Goal: Task Accomplishment & Management: Manage account settings

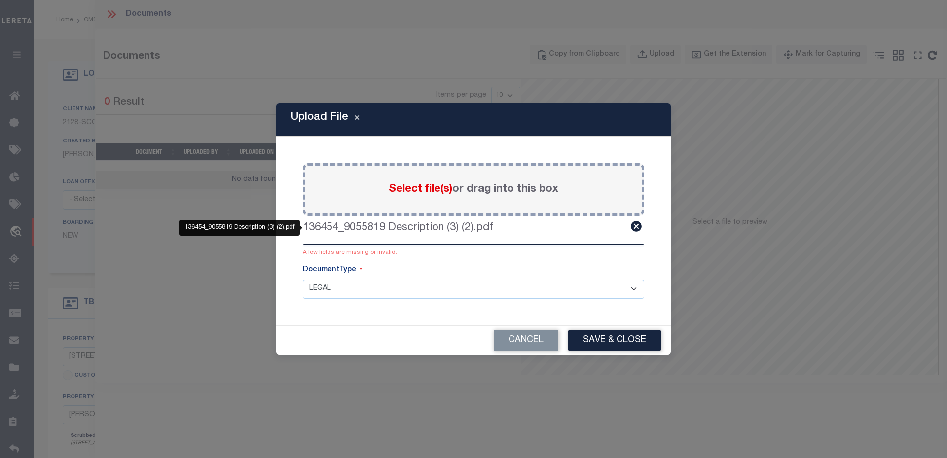
select select "10"
select select "Escrow"
select select "1"
select select "LEG"
click at [538, 336] on button "Cancel" at bounding box center [526, 340] width 65 height 21
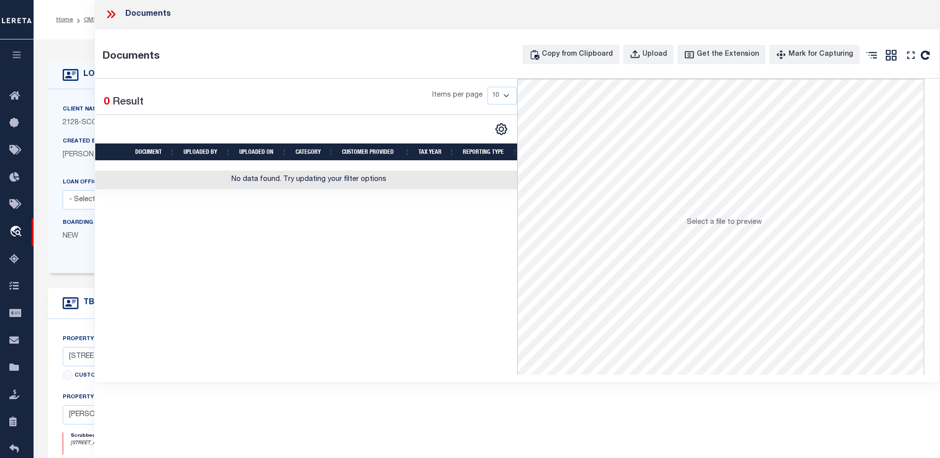
click at [107, 9] on icon at bounding box center [111, 14] width 13 height 13
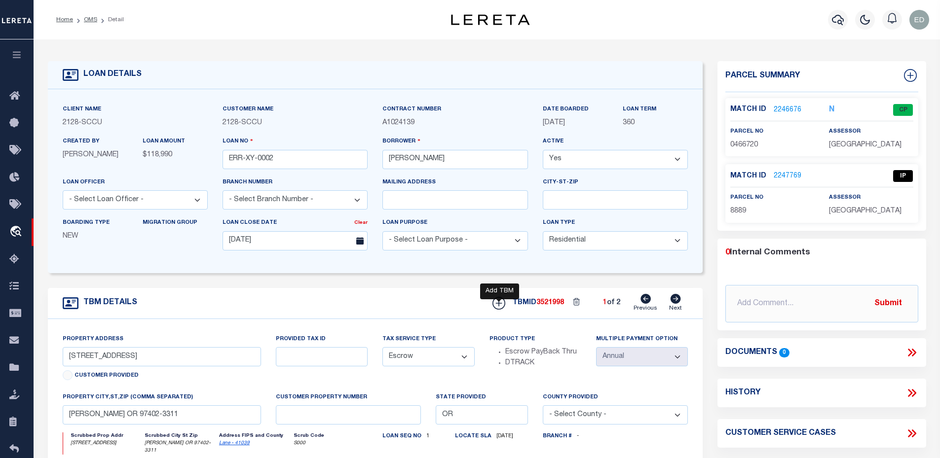
click at [500, 308] on icon at bounding box center [498, 303] width 13 height 13
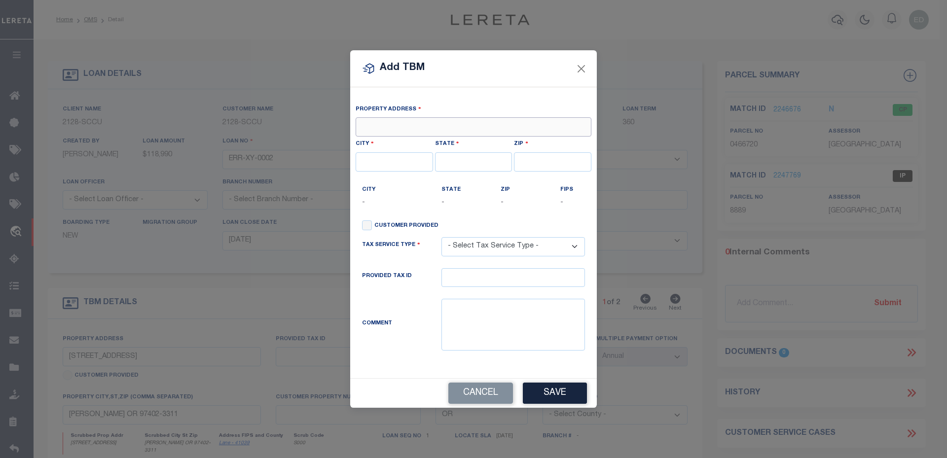
click at [387, 126] on input "text" at bounding box center [474, 126] width 236 height 19
type input "2621 ALBERT JEFFRIES"
type input "27217-7810"
click at [416, 161] on input "text" at bounding box center [394, 161] width 77 height 19
type input "burlington"
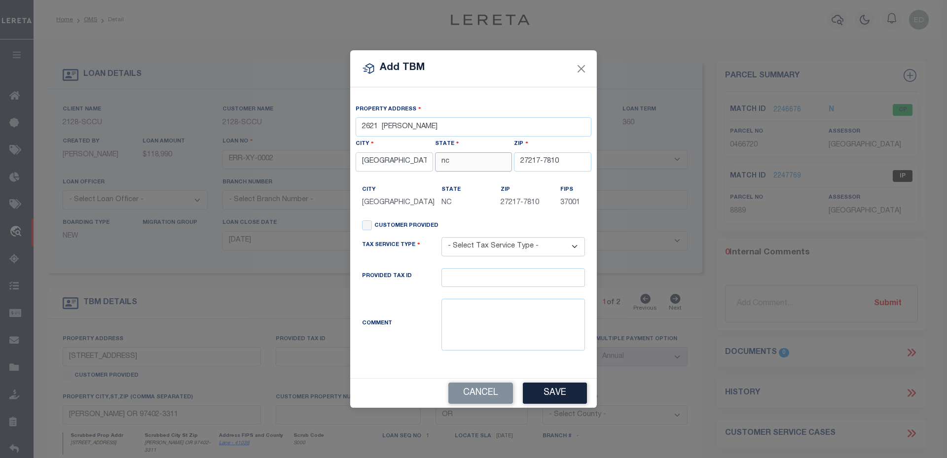
type input "nc"
click at [441, 196] on div "State NC" at bounding box center [463, 196] width 45 height 24
click at [501, 249] on select "- Select Tax Service Type - Escrow NonEscrow" at bounding box center [513, 246] width 144 height 19
select select "Escrow"
click at [441, 238] on select "- Select Tax Service Type - Escrow NonEscrow" at bounding box center [513, 246] width 144 height 19
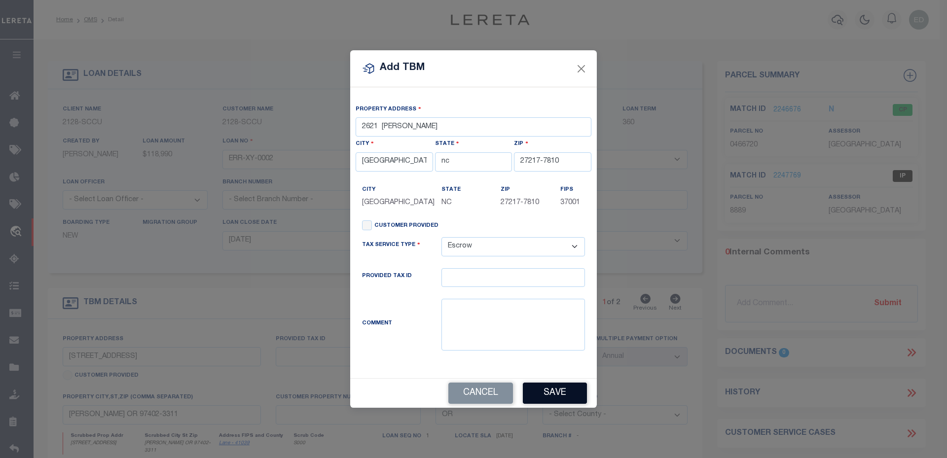
click at [560, 385] on div "Cancel Save" at bounding box center [473, 393] width 247 height 29
click at [561, 387] on button "Save" at bounding box center [555, 393] width 64 height 21
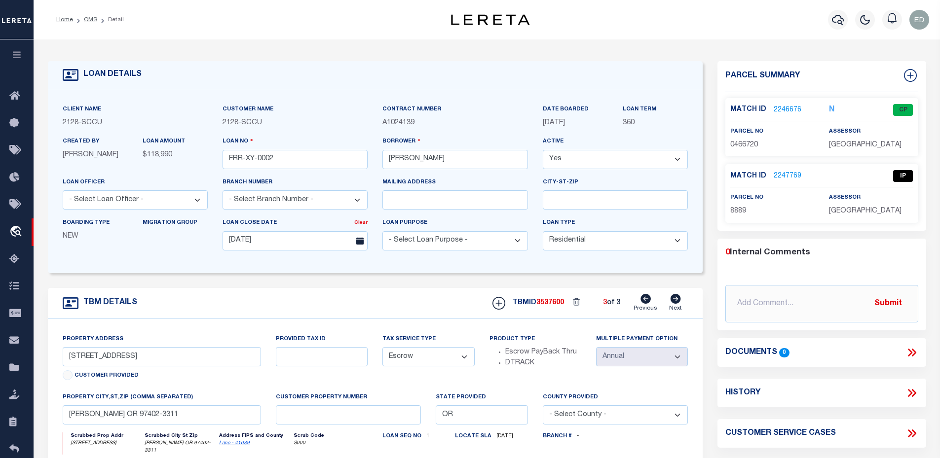
type input "2621 ALBERT JEFFRIES"
select select
type input "burlington nc 27217-7810"
type input "NC"
select select
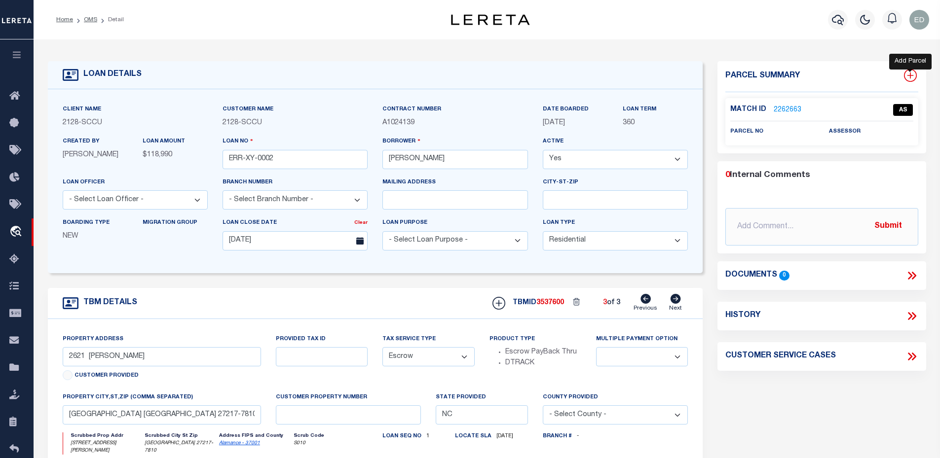
click at [908, 70] on icon at bounding box center [910, 75] width 13 height 13
select select "IP"
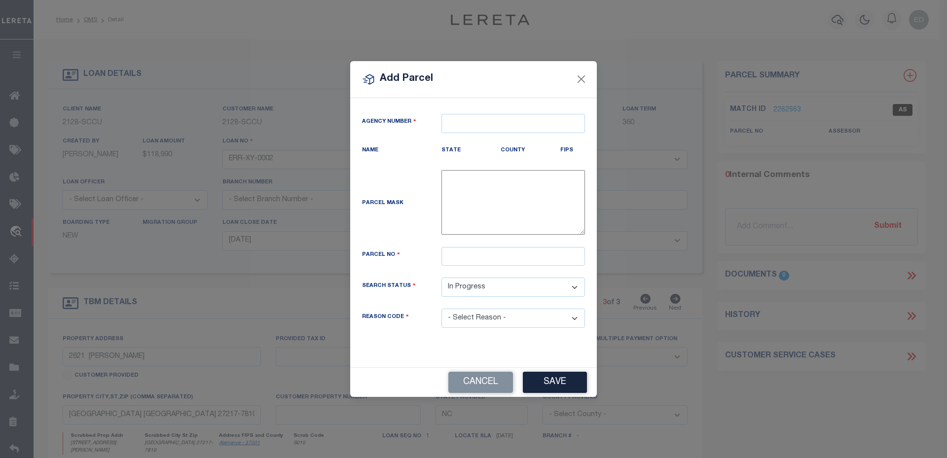
type textarea "-"
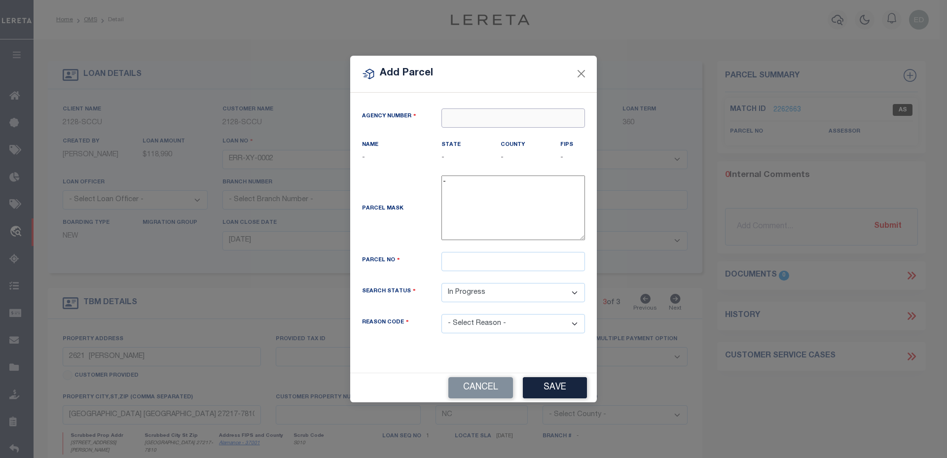
click at [474, 122] on input "text" at bounding box center [513, 118] width 144 height 19
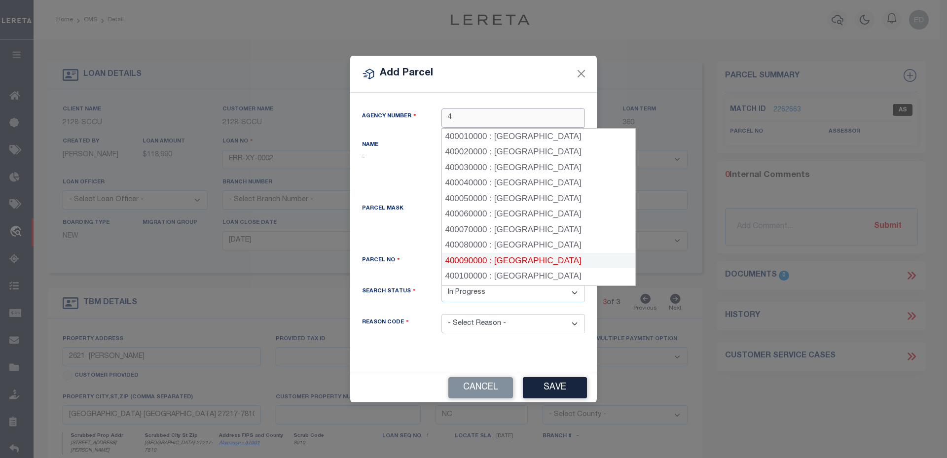
click at [501, 258] on div "400090000 : BUTTE COUNTY" at bounding box center [538, 261] width 193 height 16
type input "400090000"
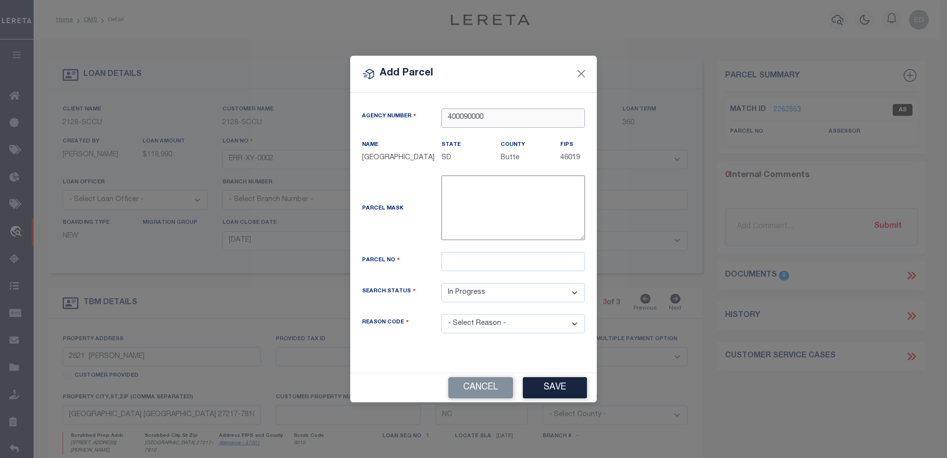
type input "400090000"
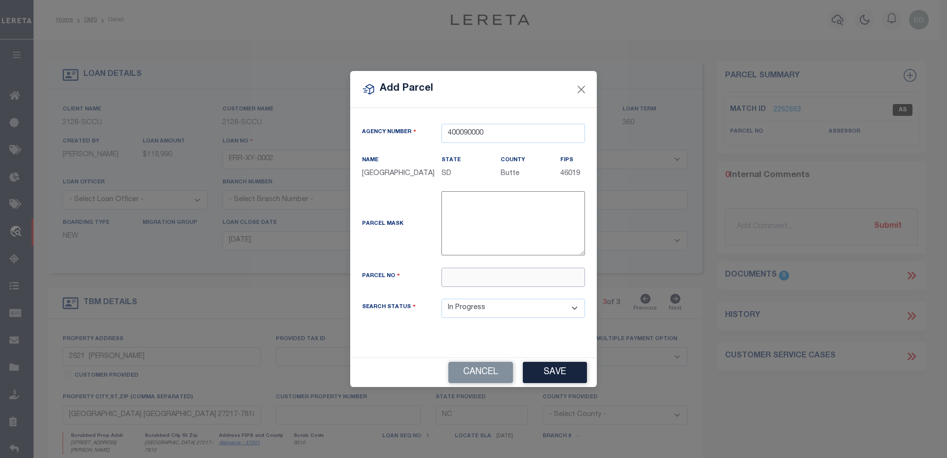
click at [484, 258] on div "Agency Number 400090000 Name BUTTE COUNTY State SD County FIPS 46019" at bounding box center [474, 229] width 238 height 210
type input "411225"
click at [542, 387] on div "Add Parcel Agency Number 400090000 Name State -" at bounding box center [473, 229] width 947 height 458
click at [552, 363] on button "Save" at bounding box center [555, 372] width 64 height 21
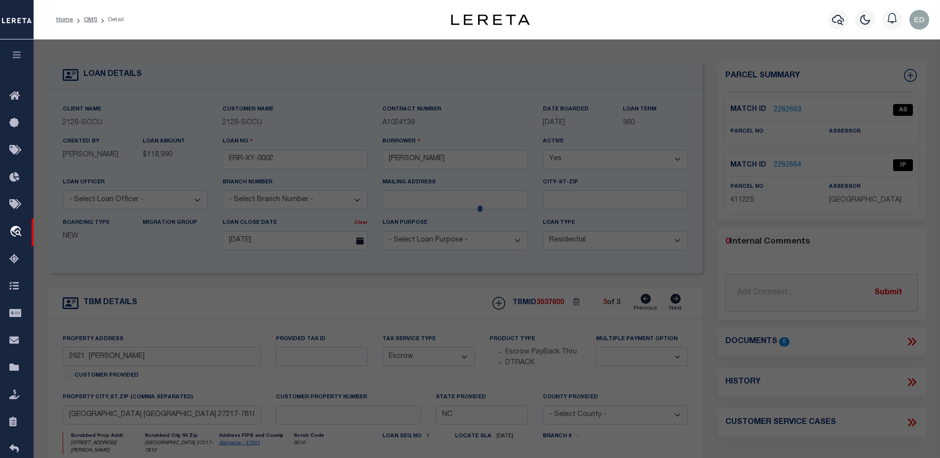
select select "AS"
checkbox input "false"
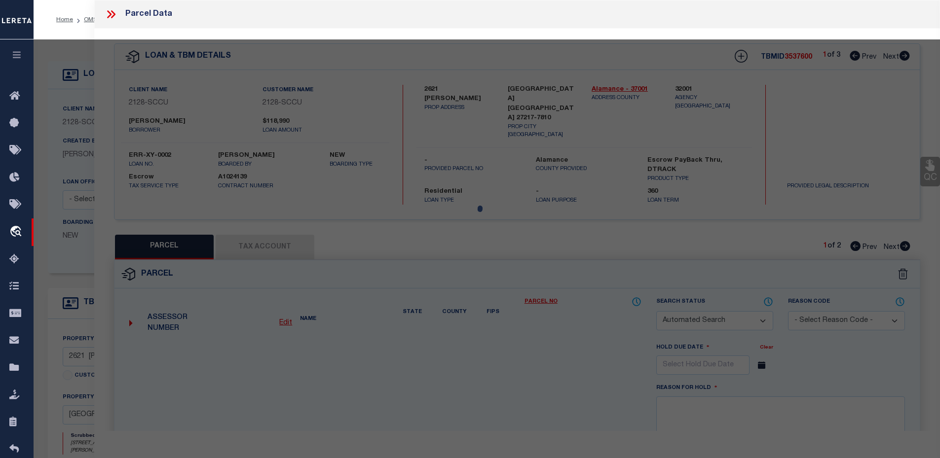
select select "IP"
checkbox input "false"
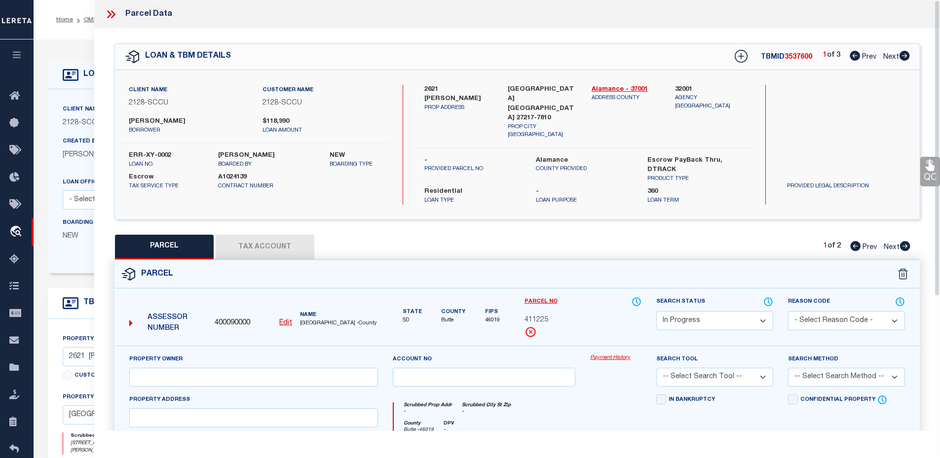
click at [599, 260] on div "Parcel" at bounding box center [516, 274] width 805 height 28
click at [295, 235] on button "Tax Account" at bounding box center [265, 247] width 99 height 25
select select "100"
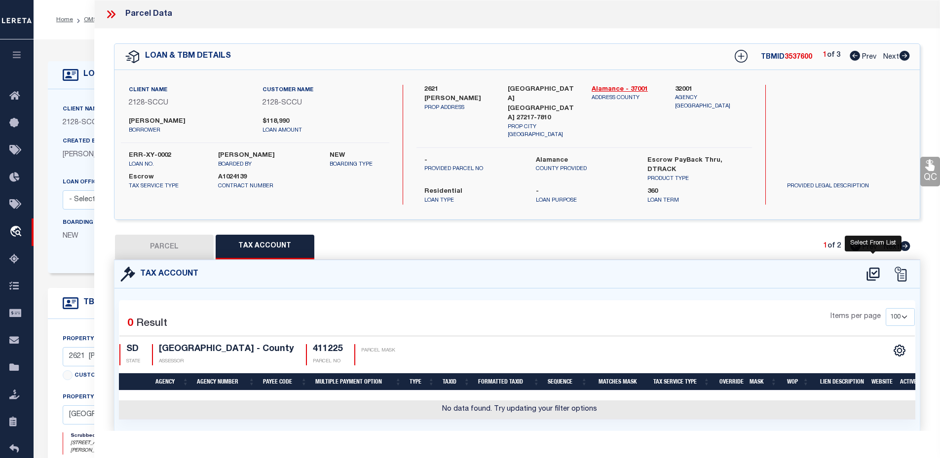
click at [874, 268] on icon at bounding box center [872, 274] width 13 height 13
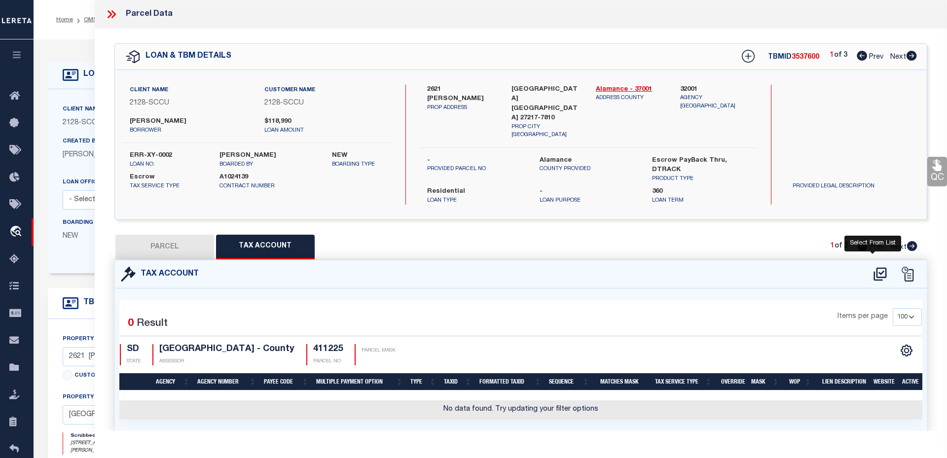
select select "100"
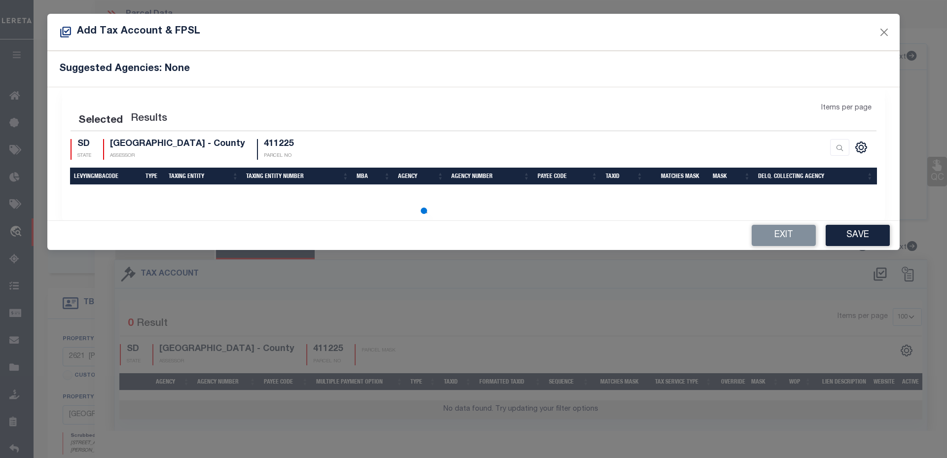
select select "100"
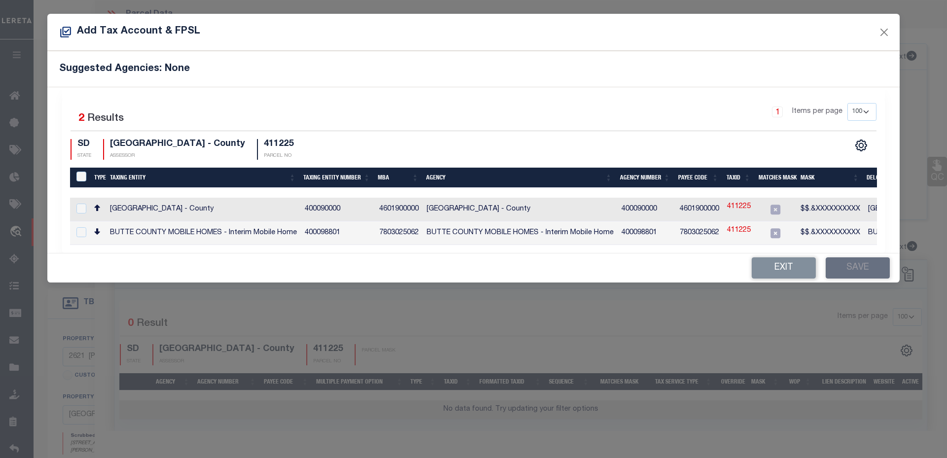
scroll to position [0, 99]
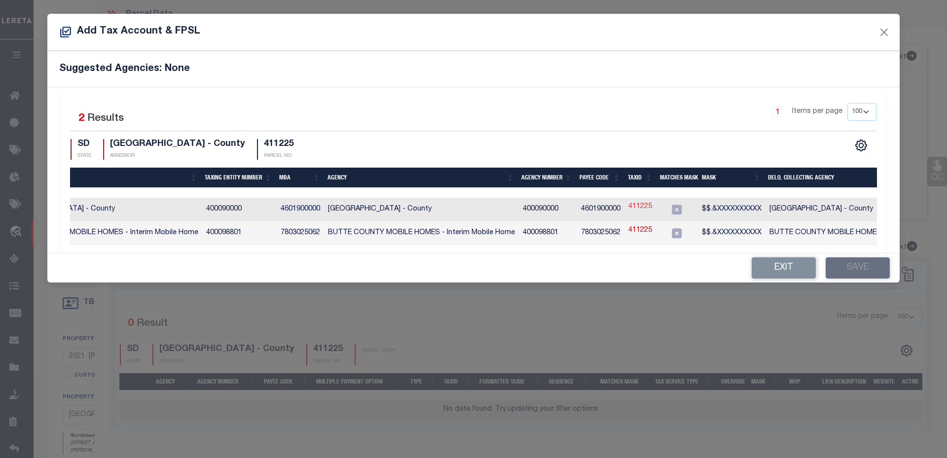
click at [642, 207] on link "411225" at bounding box center [640, 207] width 24 height 11
type input "411225"
type textarea "$$.&XXXXXXXXXX"
checkbox input "true"
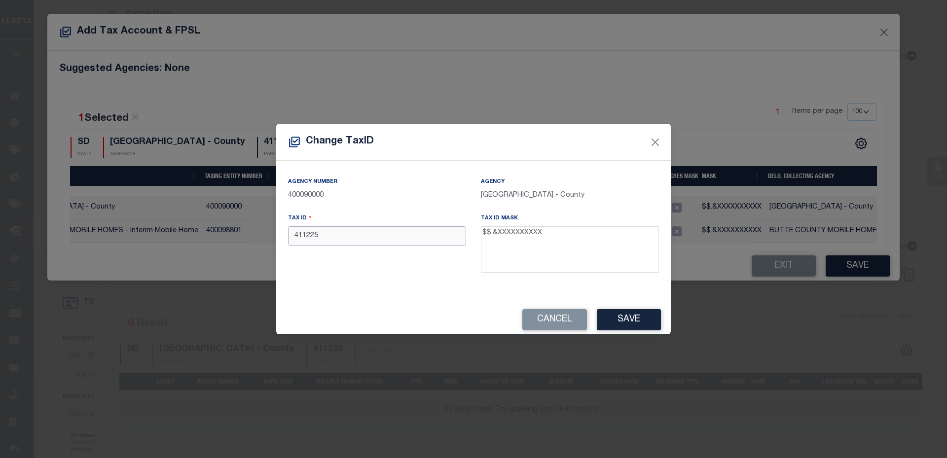
click at [410, 242] on input "411225" at bounding box center [377, 235] width 178 height 19
drag, startPoint x: 497, startPoint y: 234, endPoint x: 504, endPoint y: 227, distance: 9.8
click at [542, 232] on textarea "$$.&XXXXXXXXXX" at bounding box center [570, 249] width 178 height 46
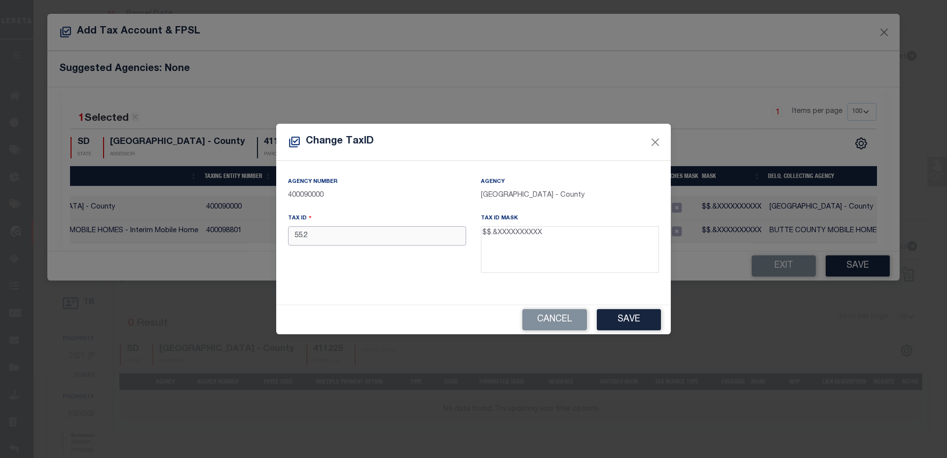
click at [325, 232] on input "55.2" at bounding box center [377, 235] width 178 height 19
type input "55.28495623571"
click at [614, 322] on button "Save" at bounding box center [629, 319] width 64 height 21
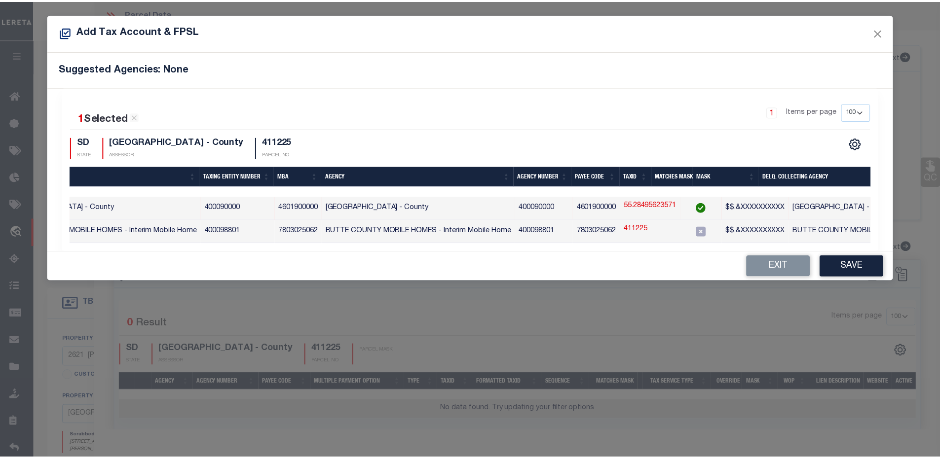
scroll to position [0, 0]
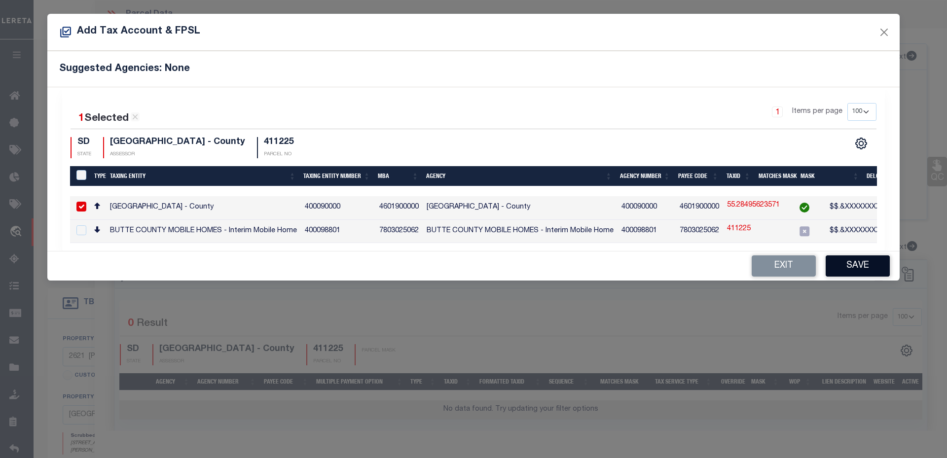
click at [848, 266] on button "Save" at bounding box center [858, 266] width 64 height 21
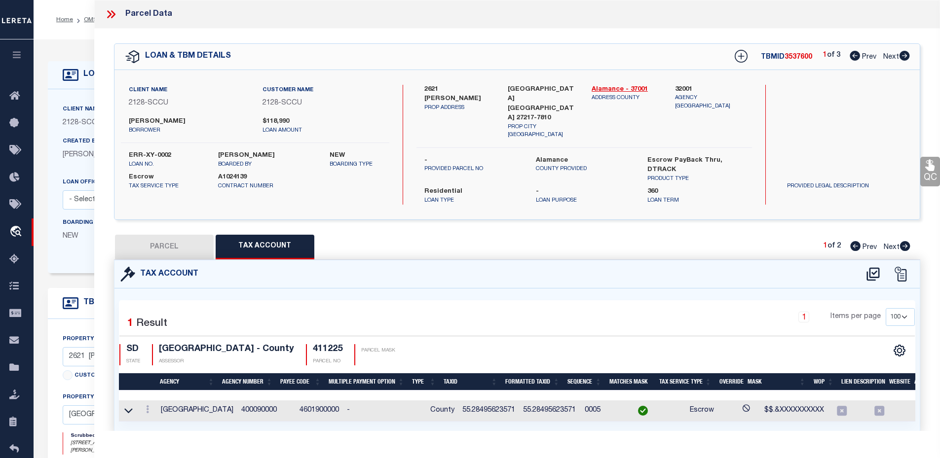
scroll to position [18, 0]
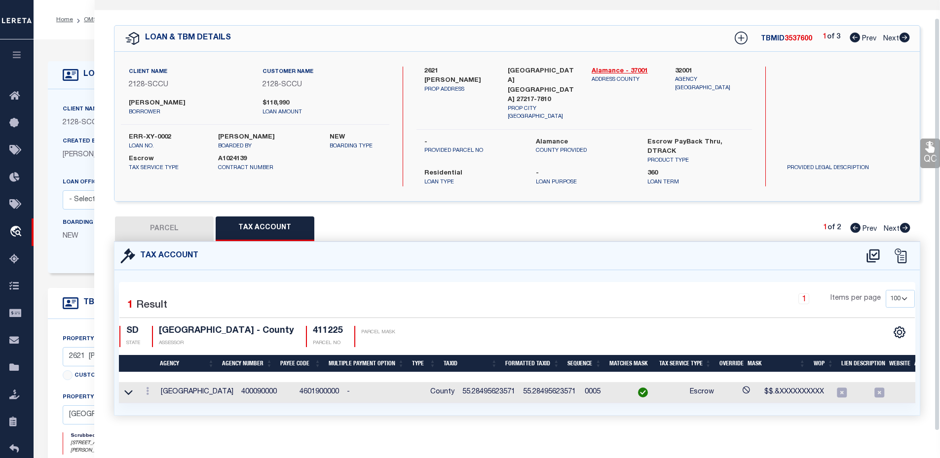
click at [188, 217] on button "PARCEL" at bounding box center [164, 229] width 99 height 25
select select "AS"
checkbox input "false"
select select "IP"
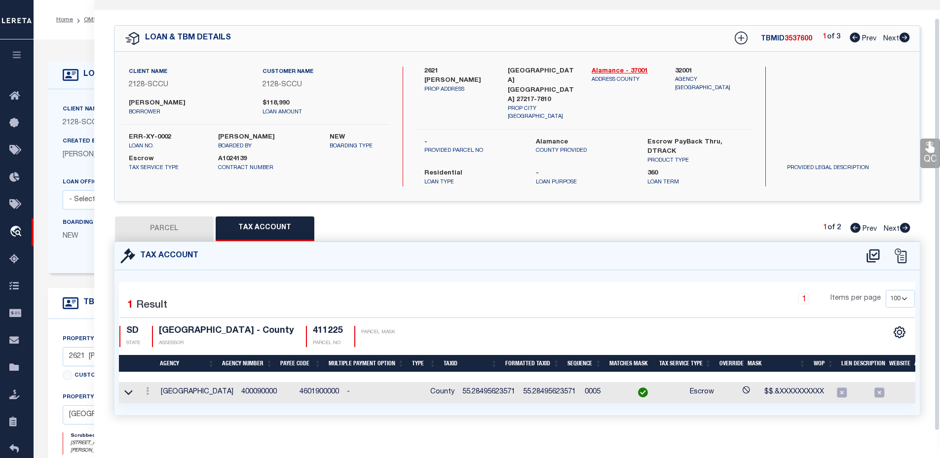
checkbox input "false"
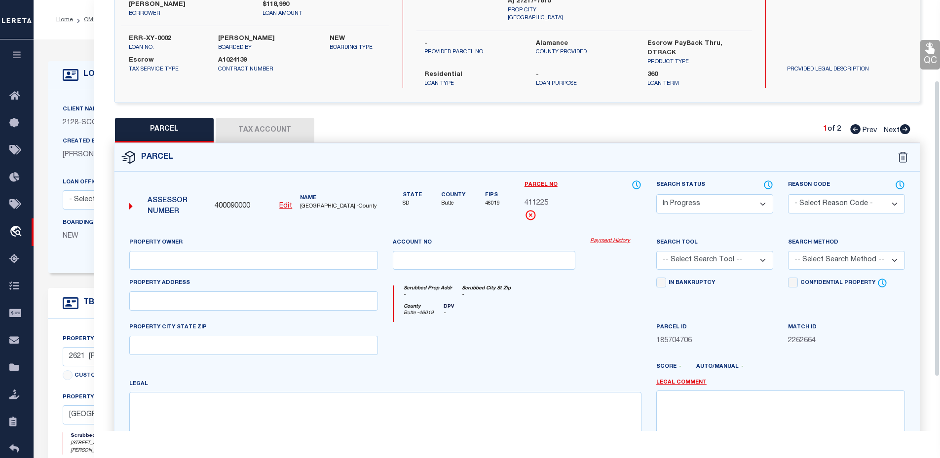
scroll to position [0, 0]
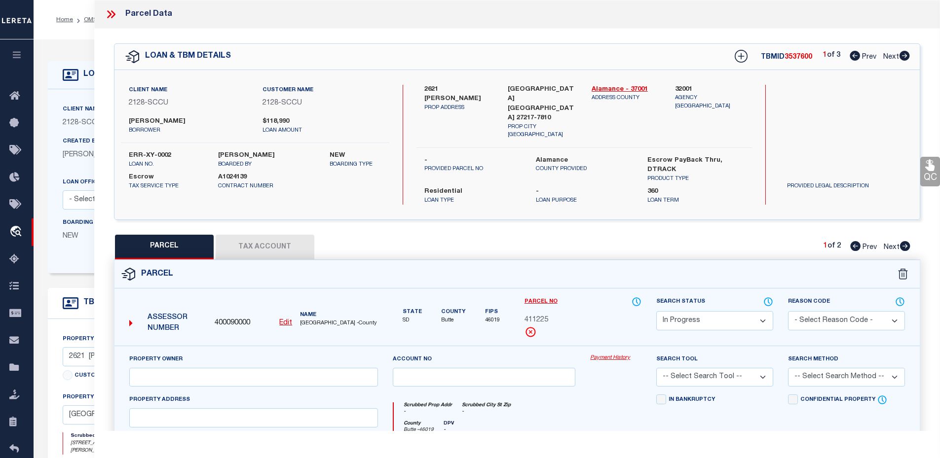
click at [112, 18] on icon at bounding box center [112, 14] width 4 height 8
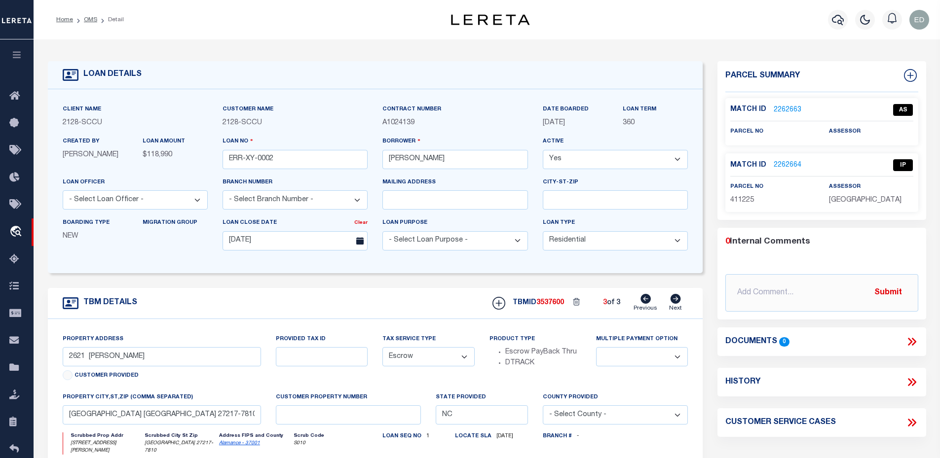
click at [647, 303] on icon at bounding box center [645, 299] width 10 height 10
type input "[STREET_ADDRESS]"
select select "NonEscrow"
type input "[PERSON_NAME] OR 97402"
type input "OR"
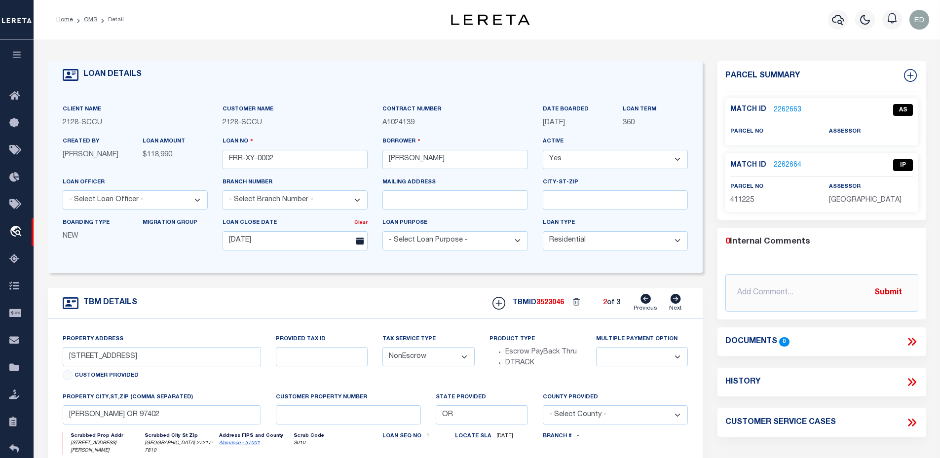
select select
select select "1"
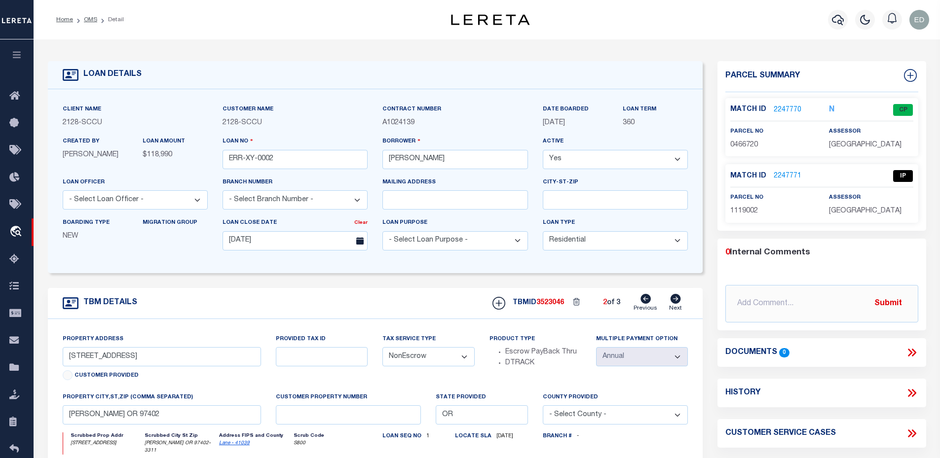
click at [780, 105] on link "2247770" at bounding box center [787, 110] width 28 height 10
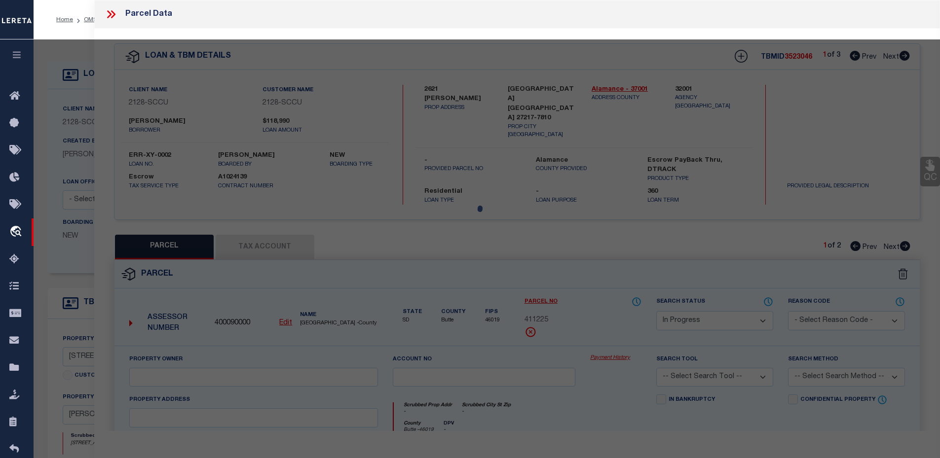
select select "AS"
checkbox input "false"
select select "CP"
type input "WEST ELIZABETH A"
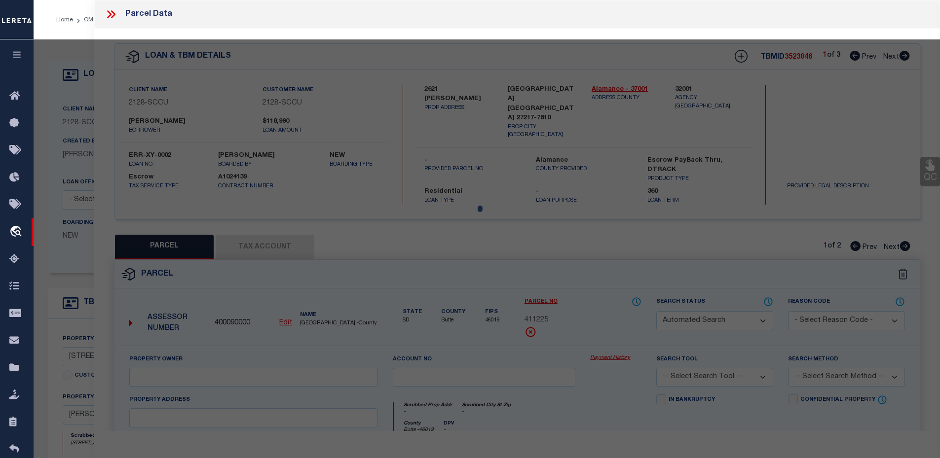
select select "ATL"
select select "ADD"
type input "2305 WEST 11TH AVENUE"
type input "[PERSON_NAME] OR 97402"
type textarea "Map and Tax Lot # 1704351401500 Acreage 0.4 TCA 05212"
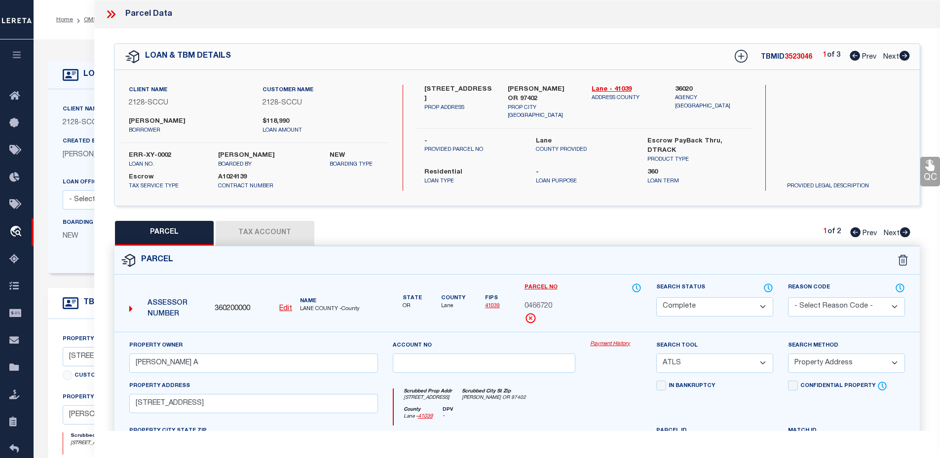
click at [610, 345] on link "Payment History" at bounding box center [615, 344] width 51 height 8
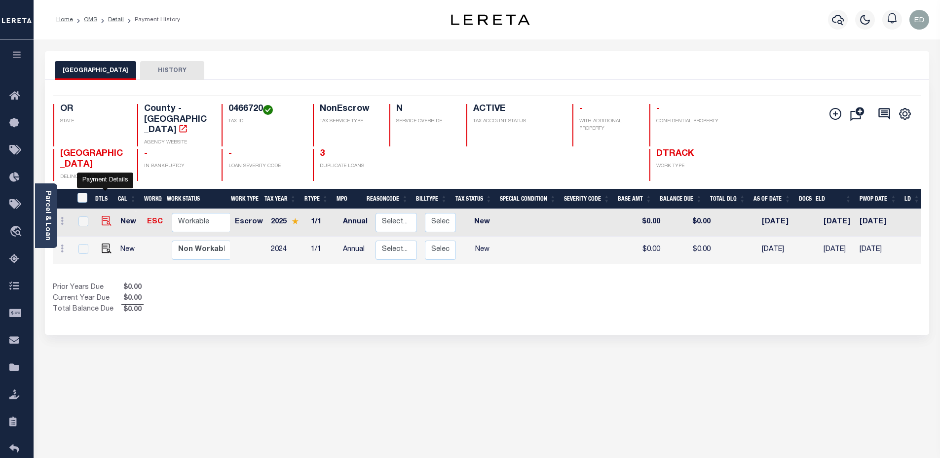
click at [102, 216] on img "" at bounding box center [107, 221] width 10 height 10
checkbox input "true"
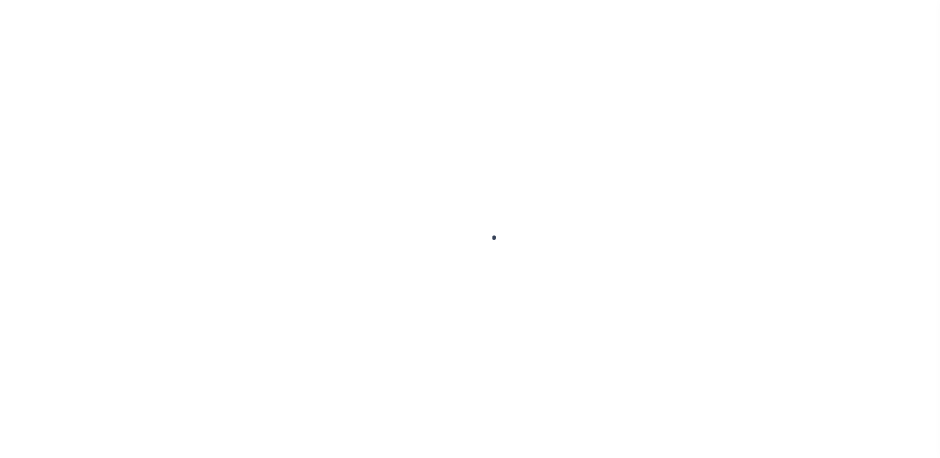
select select "NW2"
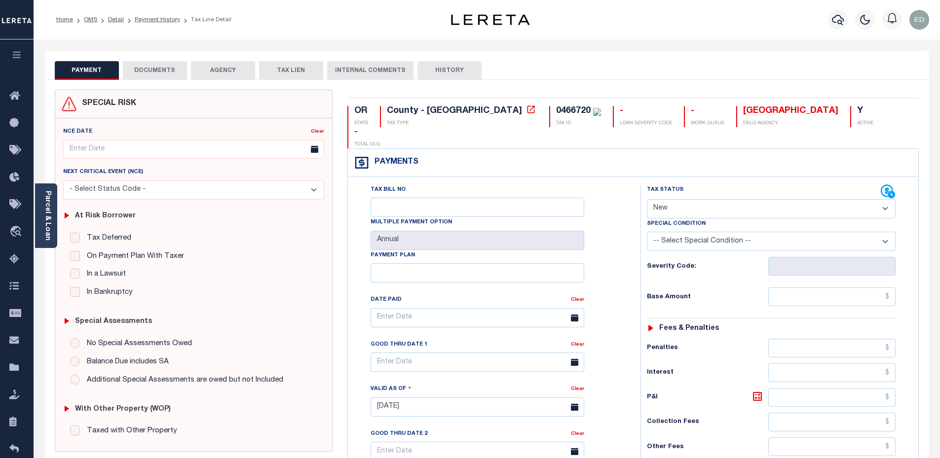
click at [155, 74] on button "DOCUMENTS" at bounding box center [155, 70] width 64 height 19
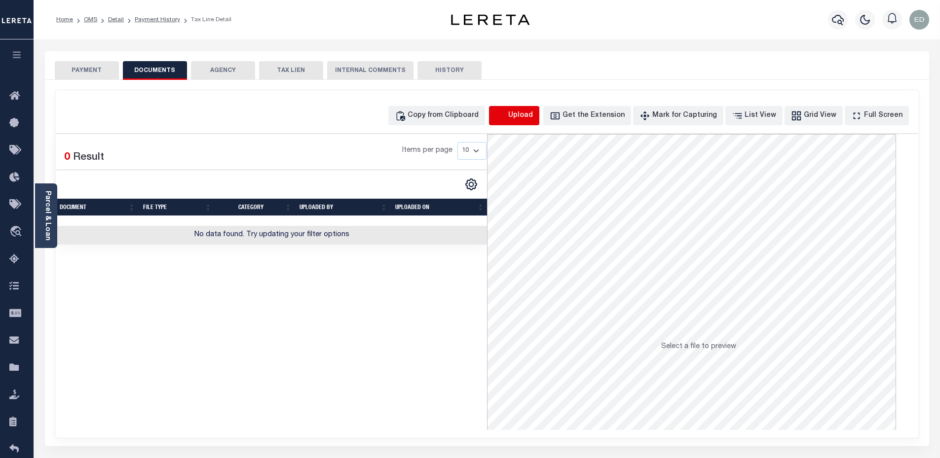
click at [506, 114] on icon "button" at bounding box center [500, 115] width 11 height 11
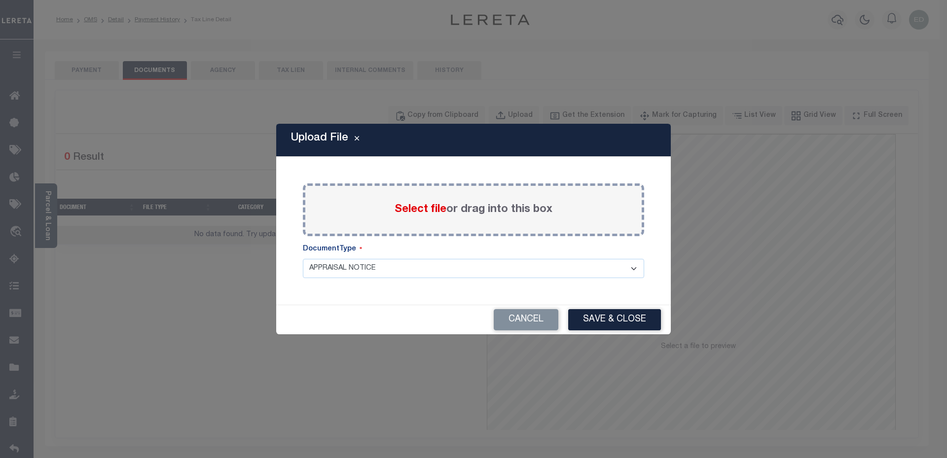
click at [443, 219] on div "Select file or drag into this box" at bounding box center [473, 209] width 341 height 53
click at [433, 215] on span "Select file" at bounding box center [421, 209] width 52 height 11
click at [0, 0] on input "Select file or drag into this box" at bounding box center [0, 0] width 0 height 0
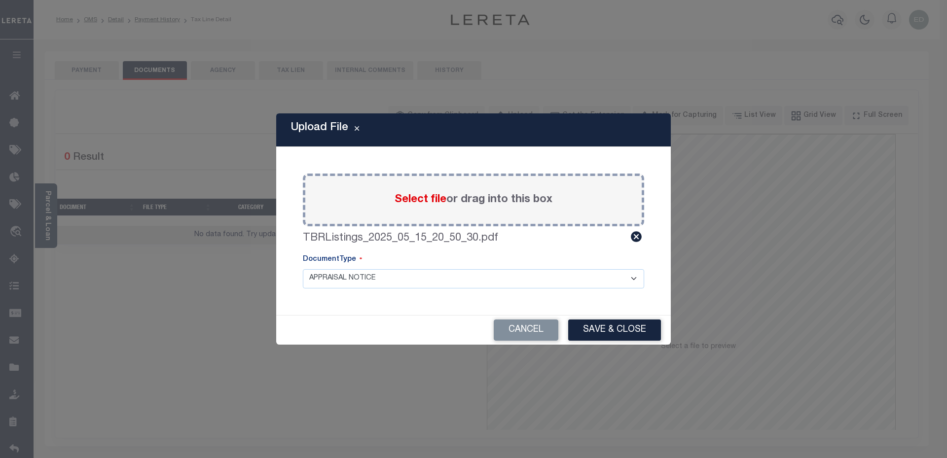
click at [596, 318] on div "Cancel Save & Close" at bounding box center [473, 330] width 395 height 29
click at [596, 320] on button "Save & Close" at bounding box center [614, 330] width 93 height 21
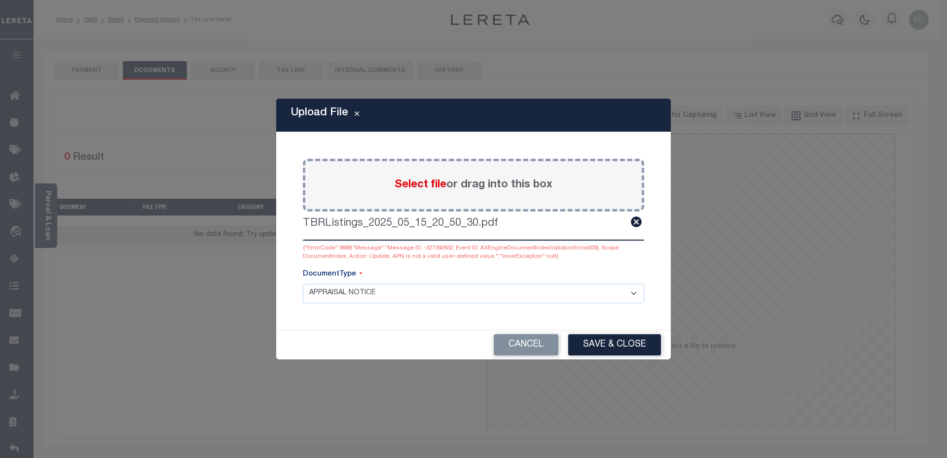
click at [429, 293] on select "APPRAISAL NOTICE ATTORNEY NOTICE CURRENT BILLS DELINQUENT BILLS FORFEITURE NOTI…" at bounding box center [473, 293] width 341 height 19
select select "POP"
click at [303, 284] on select "APPRAISAL NOTICE ATTORNEY NOTICE CURRENT BILLS DELINQUENT BILLS FORFEITURE NOTI…" at bounding box center [473, 293] width 341 height 19
click at [640, 345] on button "Save & Close" at bounding box center [614, 344] width 93 height 21
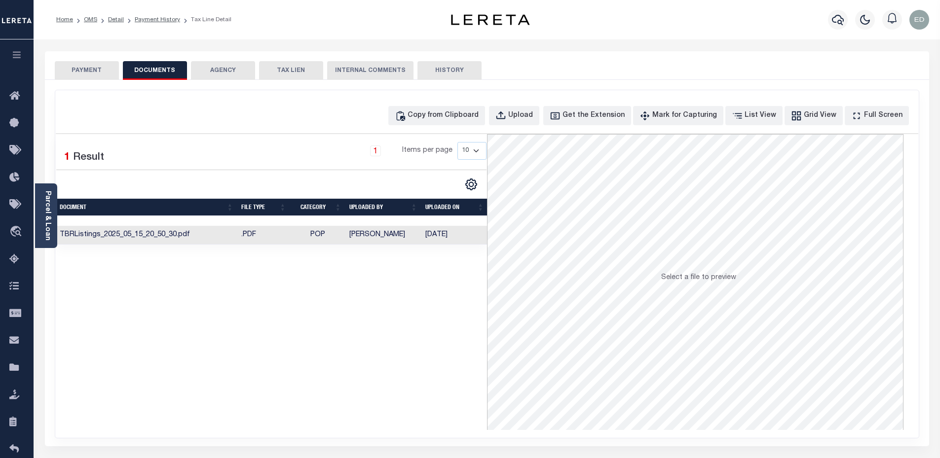
click at [330, 235] on td "POP" at bounding box center [317, 235] width 55 height 19
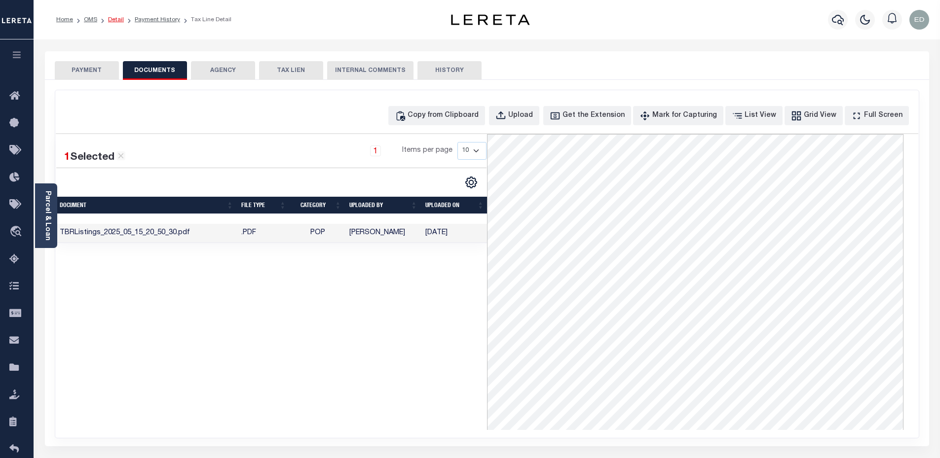
click at [113, 20] on link "Detail" at bounding box center [116, 20] width 16 height 6
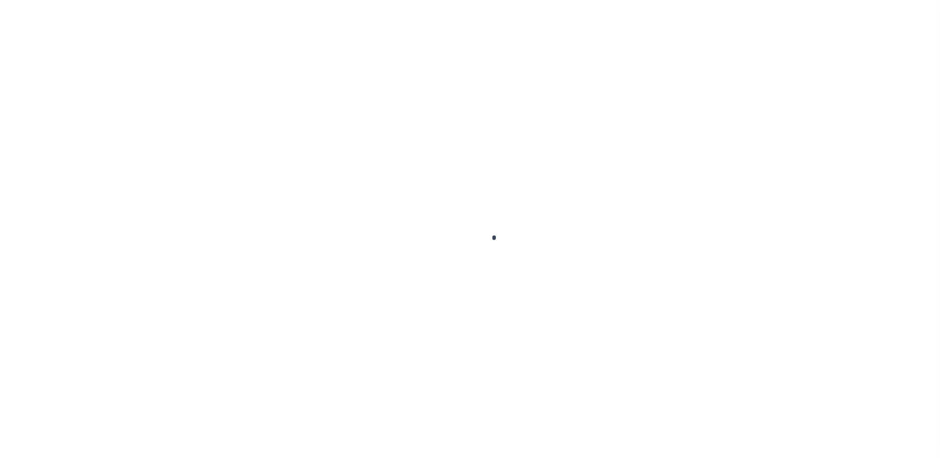
select select "10"
select select "NonEscrow"
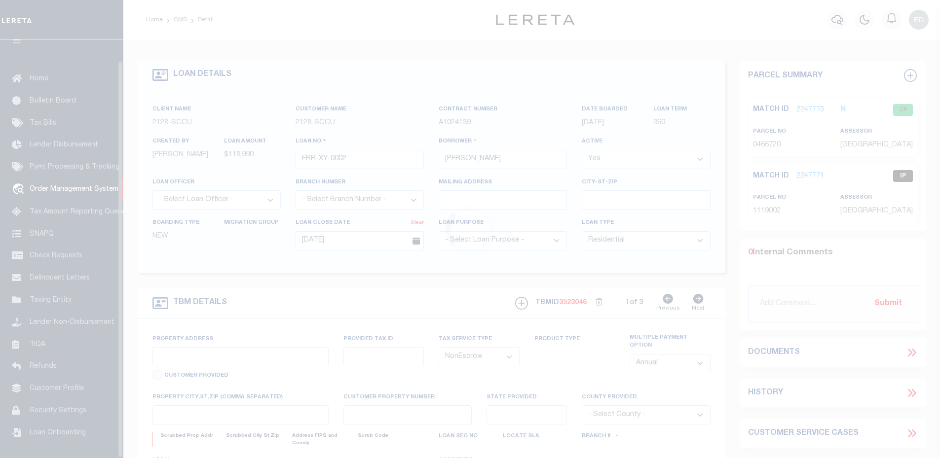
scroll to position [22, 0]
type input "[STREET_ADDRESS]"
type input "[PERSON_NAME] OR 97402"
type input "OR"
select select
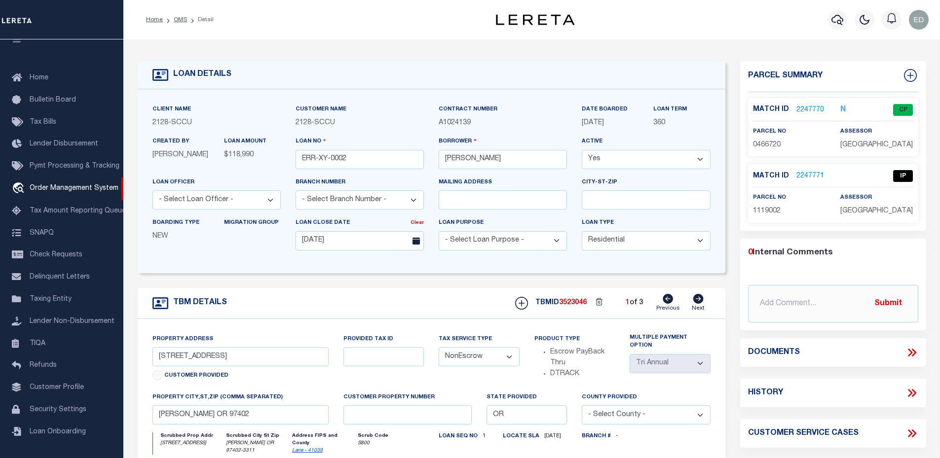
click at [813, 110] on link "2247770" at bounding box center [810, 110] width 28 height 10
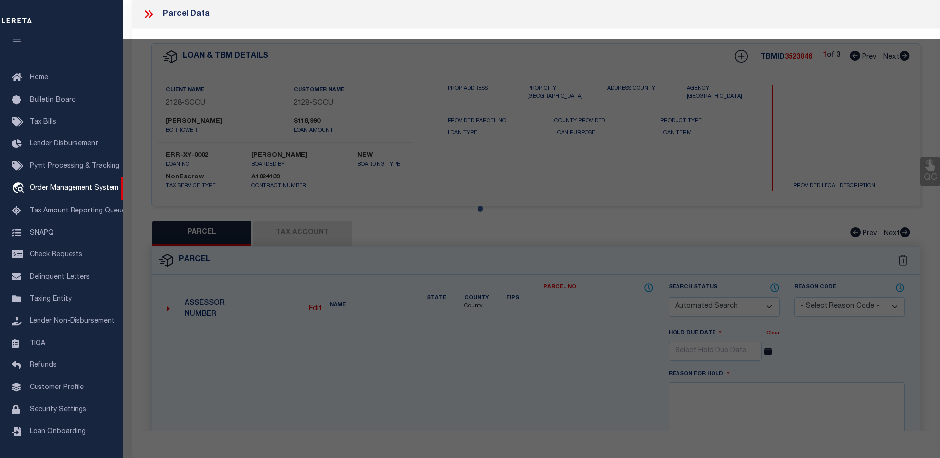
checkbox input "false"
select select "CP"
type input "WEST ELIZABETH A"
select select "ATL"
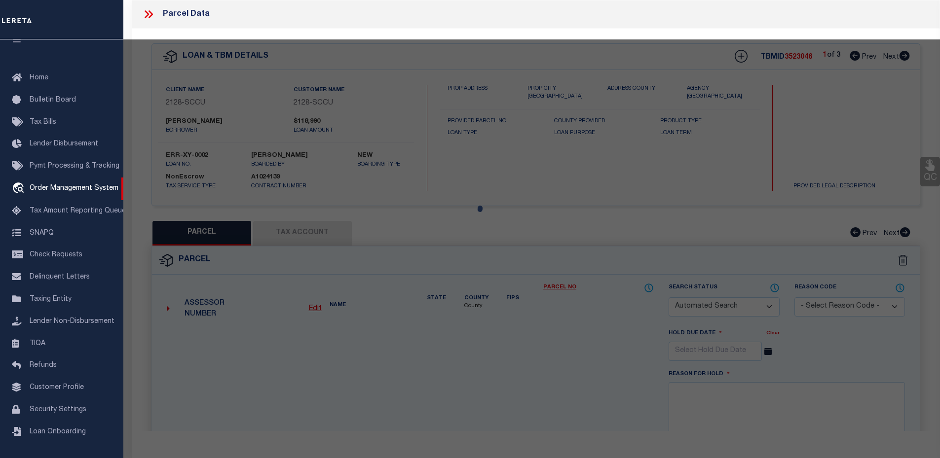
select select "ADD"
type input "2305 WEST 11TH AVENUE"
type input "[PERSON_NAME] OR 97402"
type textarea "Map and Tax Lot # 1704351401500 Acreage 0.4 TCA 05212"
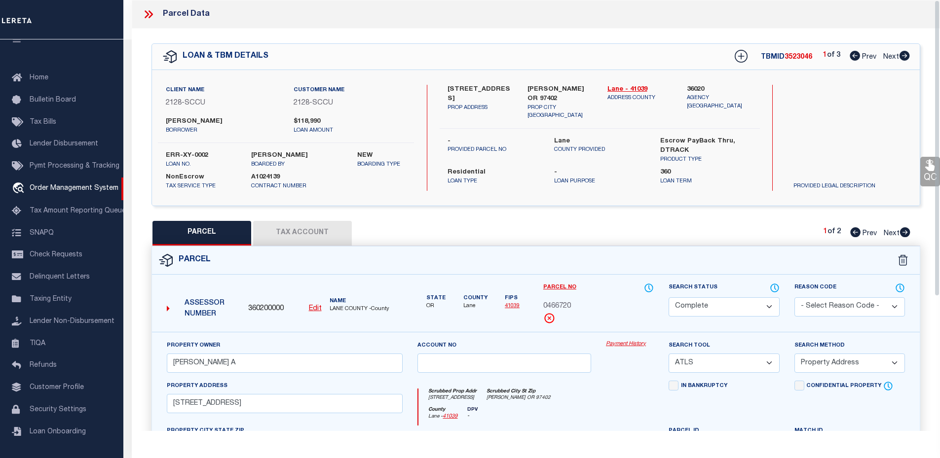
click at [150, 12] on icon at bounding box center [150, 14] width 4 height 8
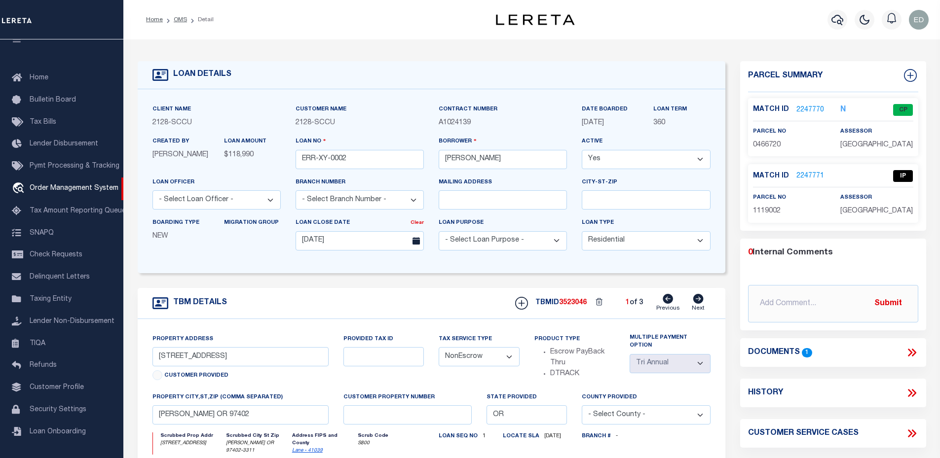
click at [916, 349] on icon at bounding box center [911, 352] width 13 height 13
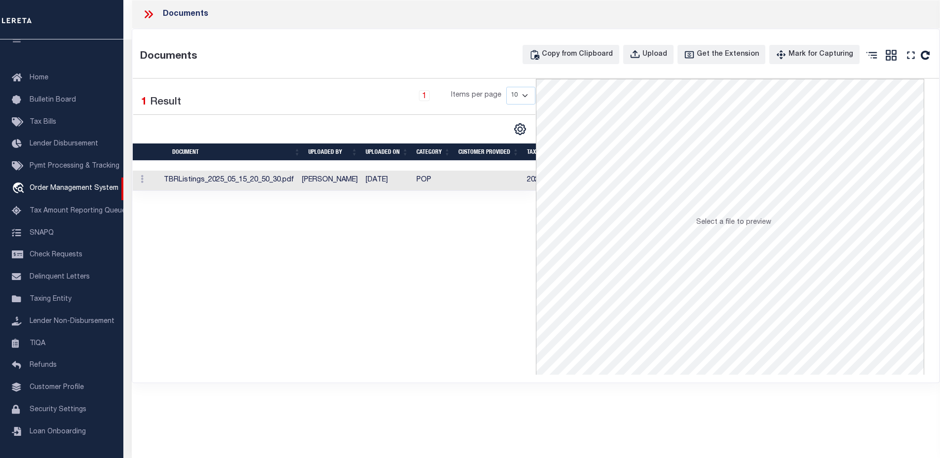
click at [265, 172] on td "TBRListings_2025_05_15_20_50_30.pdf" at bounding box center [229, 181] width 138 height 20
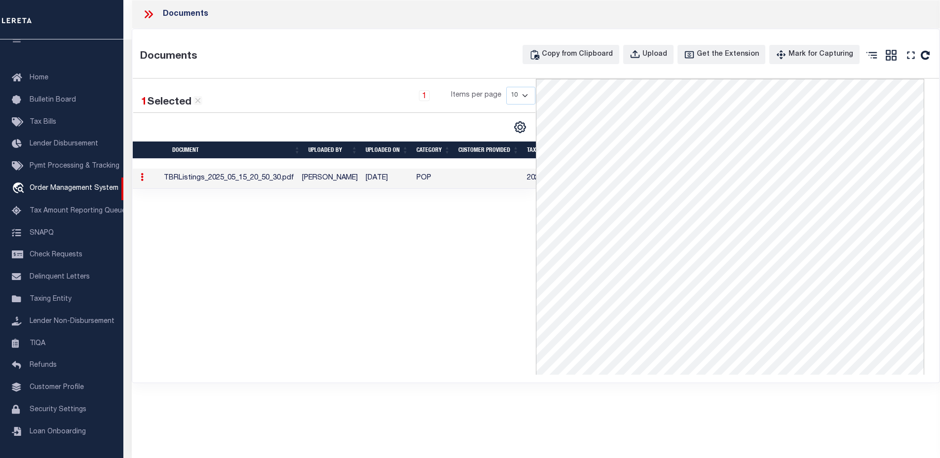
click at [150, 19] on icon at bounding box center [148, 14] width 13 height 13
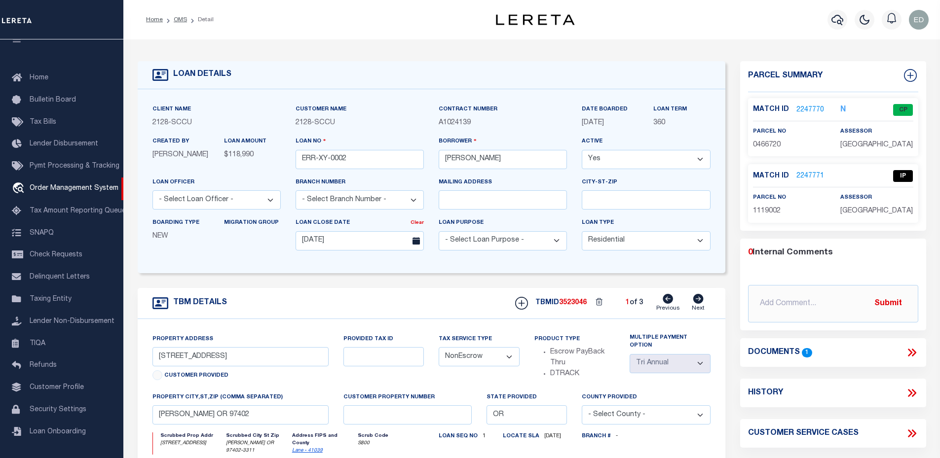
click at [669, 304] on icon at bounding box center [667, 299] width 10 height 10
click at [701, 301] on icon at bounding box center [698, 299] width 10 height 10
type input "2305 W 11TH AVE"
select select "Escrow"
type input "[PERSON_NAME] OR 97402-3311"
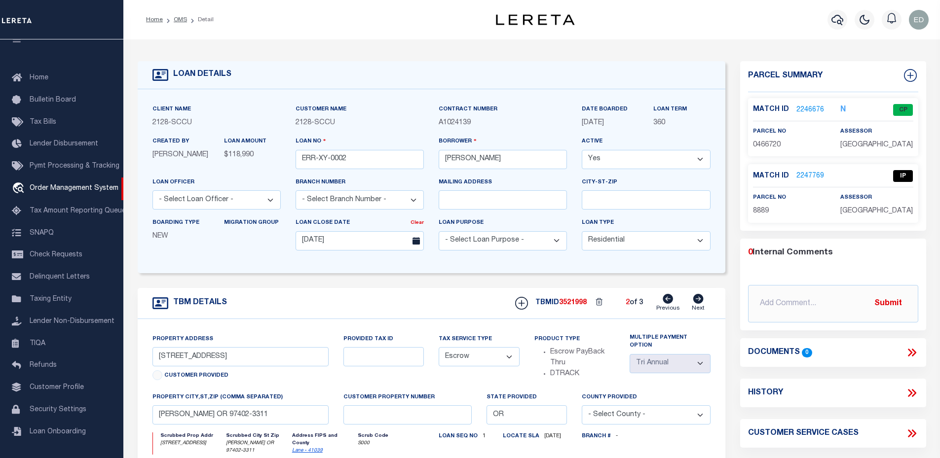
click at [674, 302] on link "Previous" at bounding box center [668, 303] width 24 height 19
type input "[STREET_ADDRESS]"
select select "NonEscrow"
type input "[PERSON_NAME] OR 97402"
select select
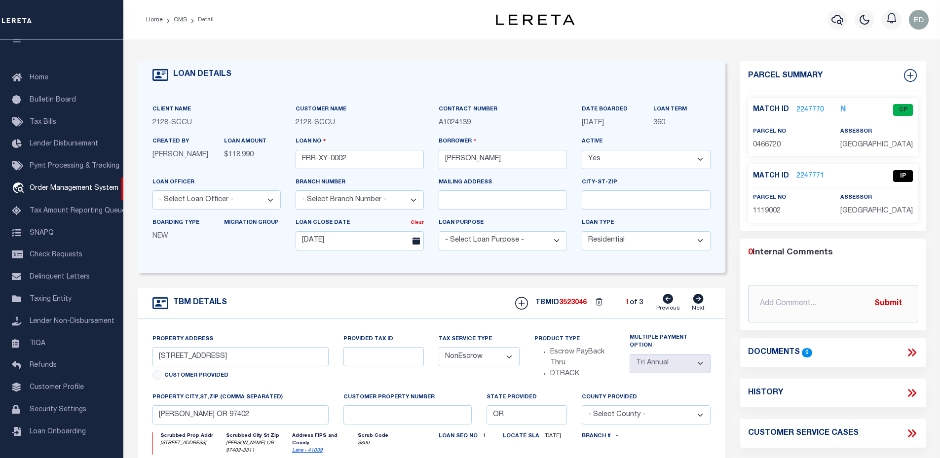
click at [695, 302] on icon at bounding box center [698, 299] width 10 height 10
type input "2305 W 11TH AVE"
select select "Escrow"
type input "[PERSON_NAME] OR 97402-3311"
click at [695, 302] on icon at bounding box center [698, 299] width 10 height 10
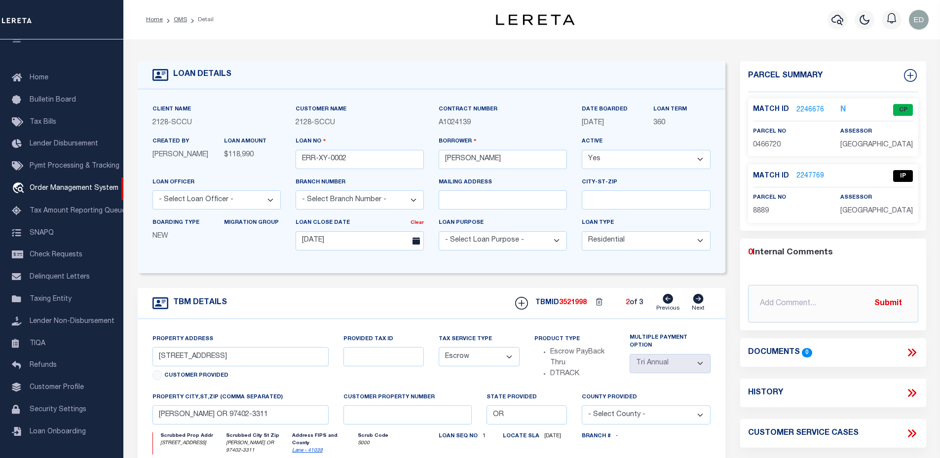
type input "2621 ALBERT JEFFRIES"
select select
type input "burlington nc 27217-7810"
type input "NC"
select select
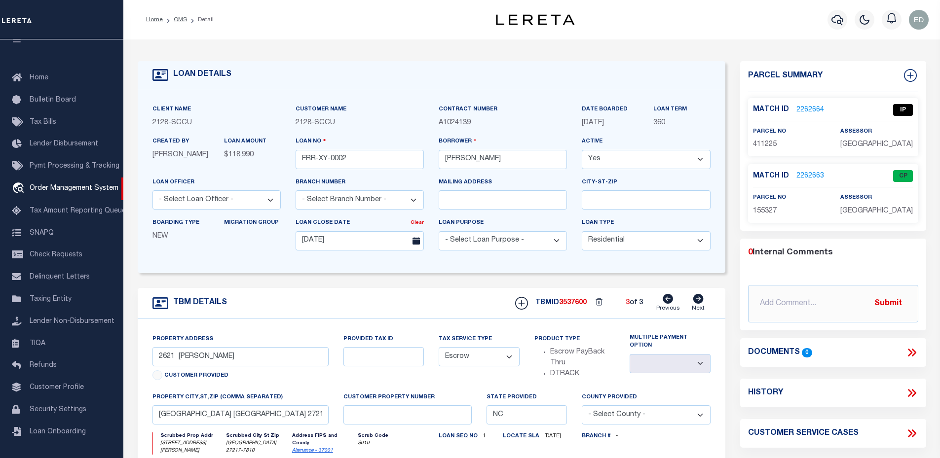
click at [669, 305] on link "Previous" at bounding box center [668, 303] width 24 height 19
type input "2305 W 11TH AVE"
type input "[PERSON_NAME] OR 97402-3311"
type input "OR"
select select "1"
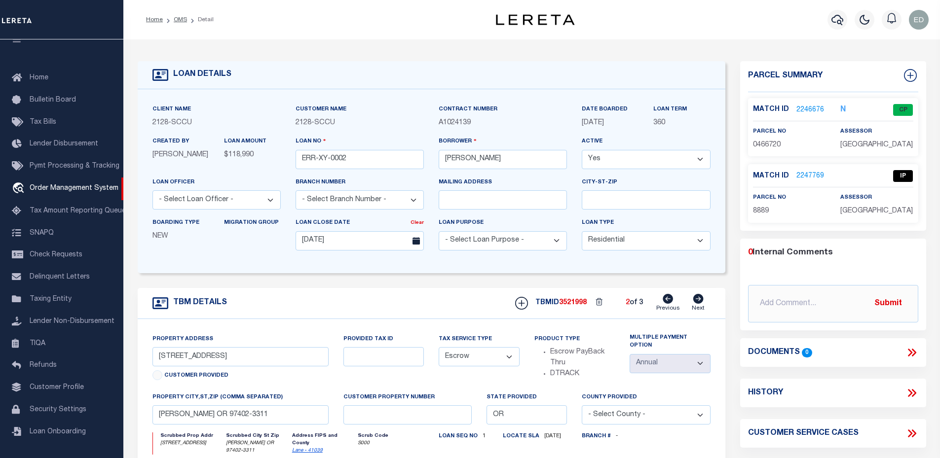
click at [669, 305] on link "Previous" at bounding box center [668, 303] width 24 height 19
type input "[STREET_ADDRESS]"
select select "NonEscrow"
type input "[PERSON_NAME] OR 97402"
select select
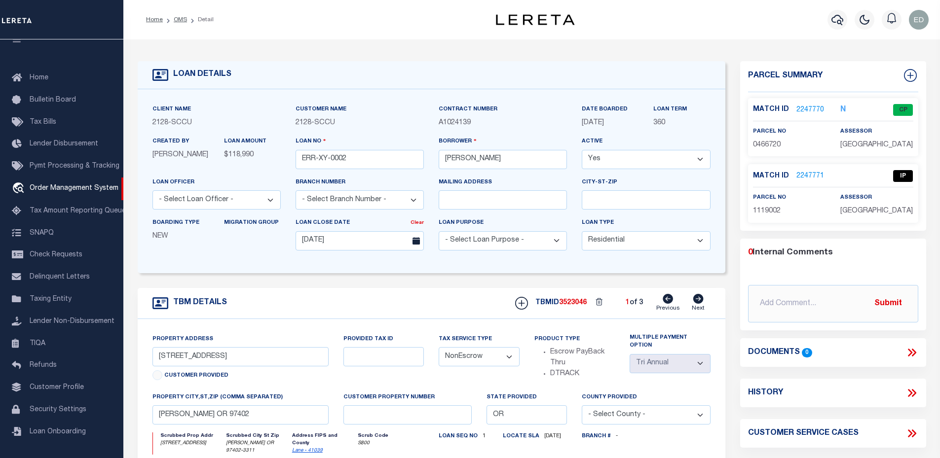
click at [698, 307] on link "Next" at bounding box center [698, 303] width 13 height 19
type input "2305 W 11TH AVE"
select select "Escrow"
type input "[PERSON_NAME] OR 97402-3311"
click at [698, 307] on link "Next" at bounding box center [698, 303] width 13 height 19
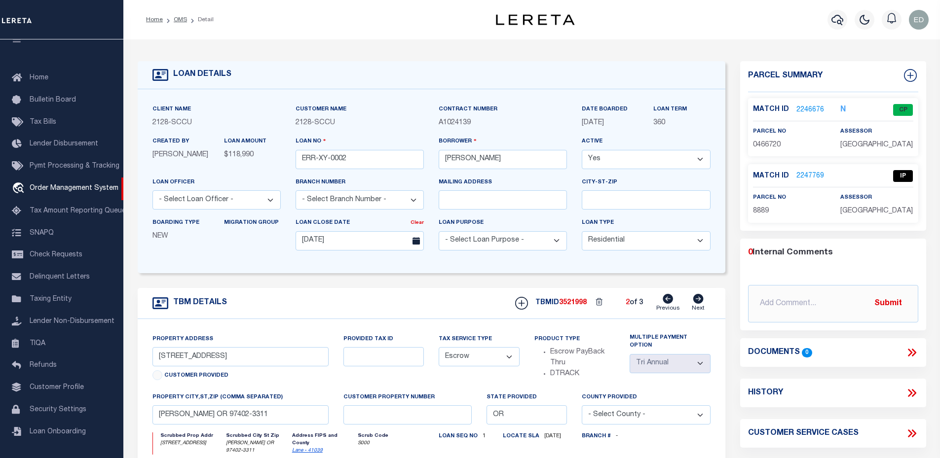
type input "2621 ALBERT JEFFRIES"
select select
type input "burlington nc 27217-7810"
type input "NC"
select select
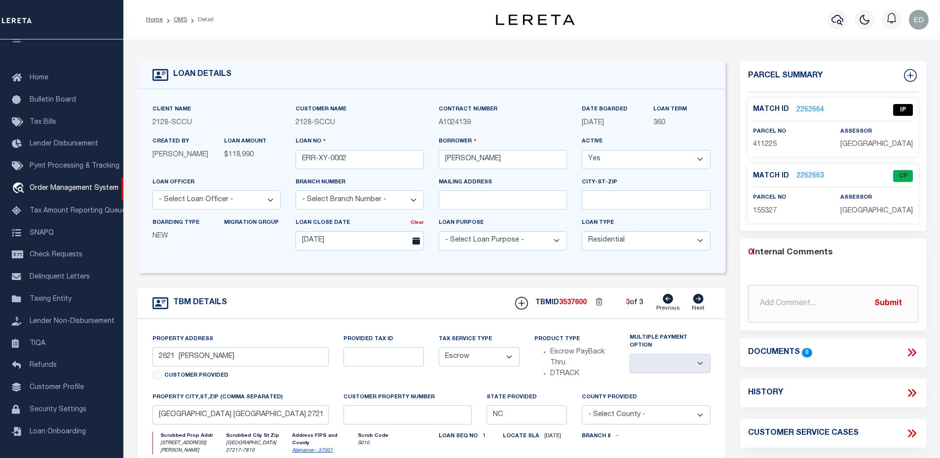
click at [672, 309] on link "Previous" at bounding box center [668, 303] width 24 height 19
type input "2305 W 11TH AVE"
type input "[PERSON_NAME] OR 97402-3311"
type input "OR"
select select "1"
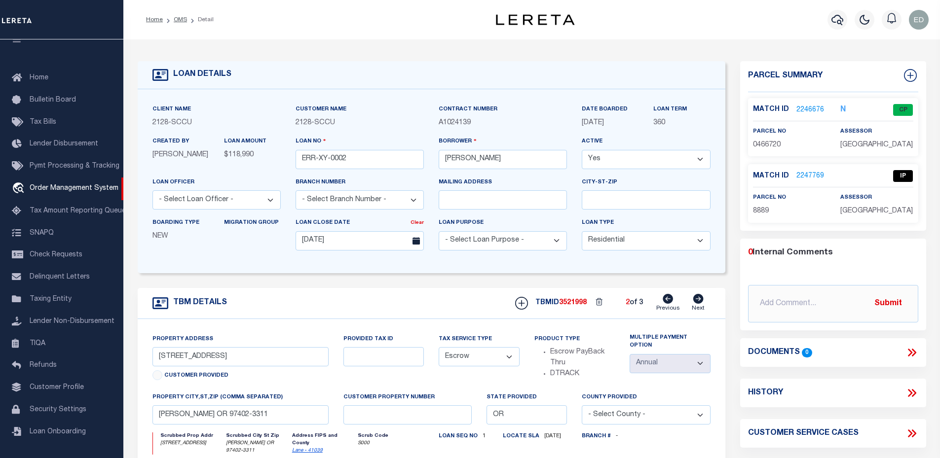
click at [672, 309] on link "Previous" at bounding box center [668, 303] width 24 height 19
type input "[STREET_ADDRESS]"
select select "NonEscrow"
type input "[PERSON_NAME] OR 97402"
select select
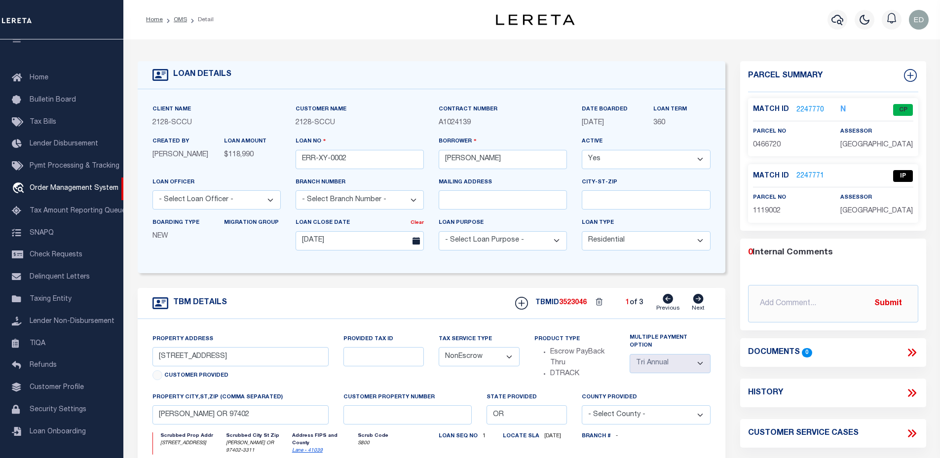
drag, startPoint x: 886, startPoint y: 348, endPoint x: 893, endPoint y: 349, distance: 6.4
click at [888, 349] on div "Documents 0" at bounding box center [833, 352] width 170 height 13
click at [917, 347] on icon at bounding box center [911, 352] width 13 height 13
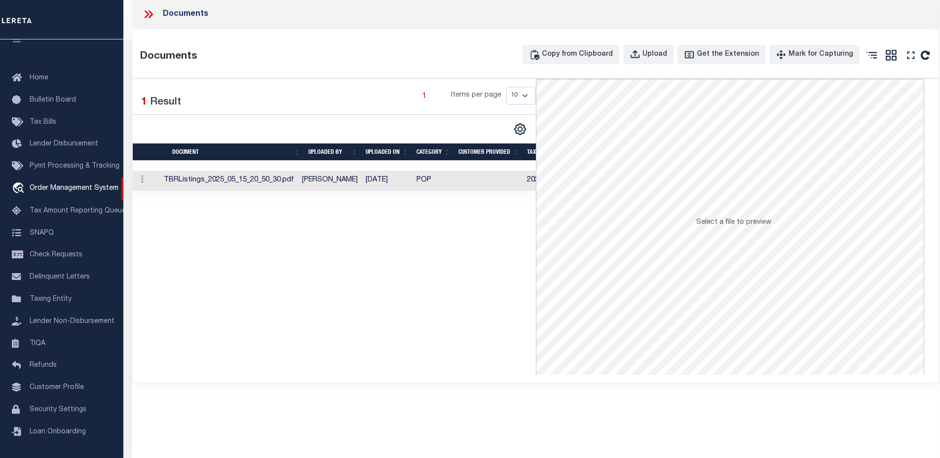
click at [151, 14] on icon at bounding box center [148, 14] width 13 height 13
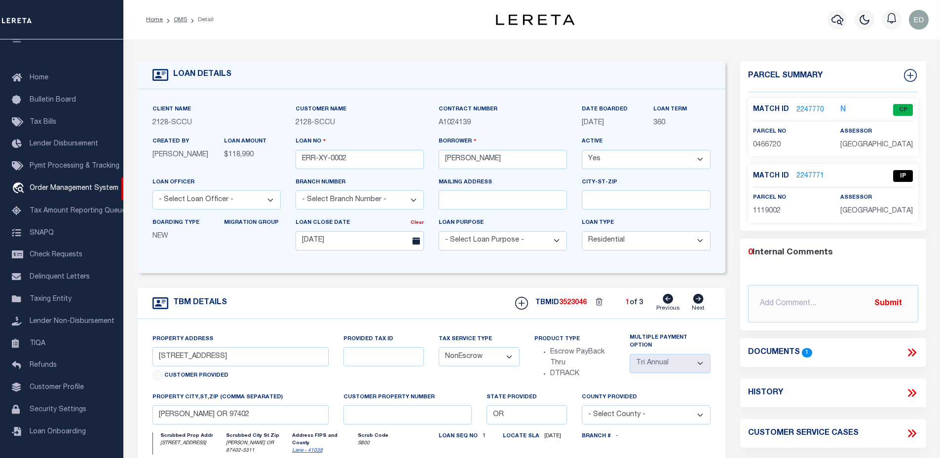
click at [696, 302] on icon at bounding box center [698, 299] width 10 height 10
type input "2305 W 11TH AVE"
select select "Escrow"
type input "[PERSON_NAME] OR 97402-3311"
click at [910, 350] on icon at bounding box center [910, 353] width 4 height 8
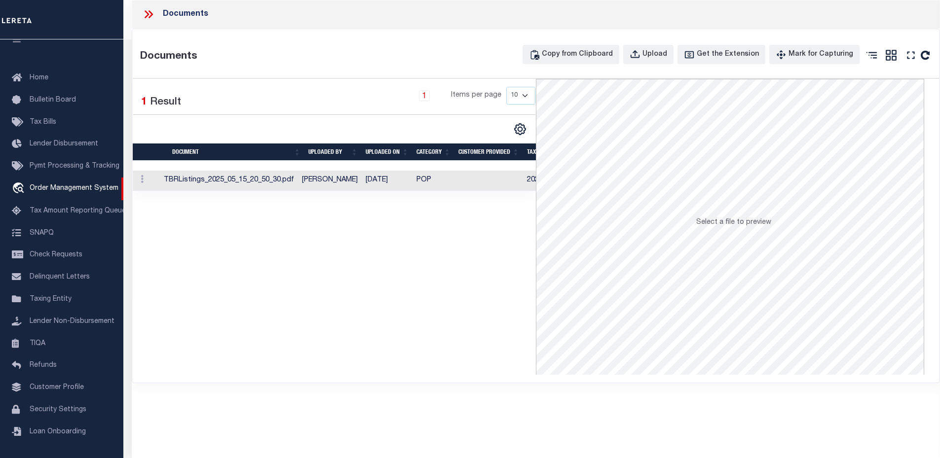
click at [146, 16] on icon at bounding box center [147, 14] width 4 height 8
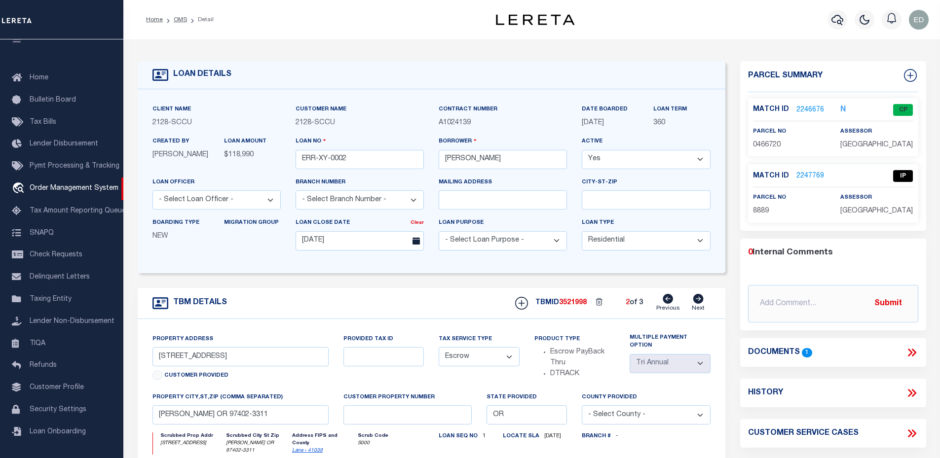
click at [805, 105] on p "2246676" at bounding box center [810, 110] width 28 height 11
click at [808, 109] on link "2246676" at bounding box center [810, 110] width 28 height 10
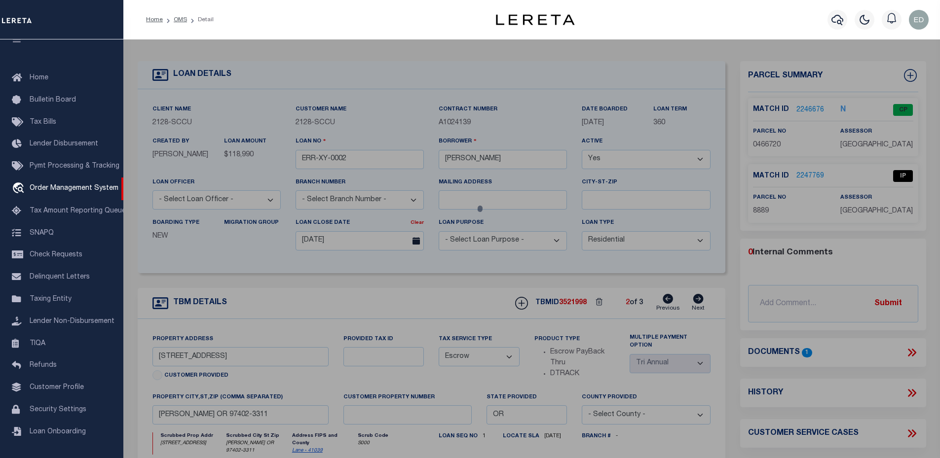
select select "AS"
select select
checkbox input "false"
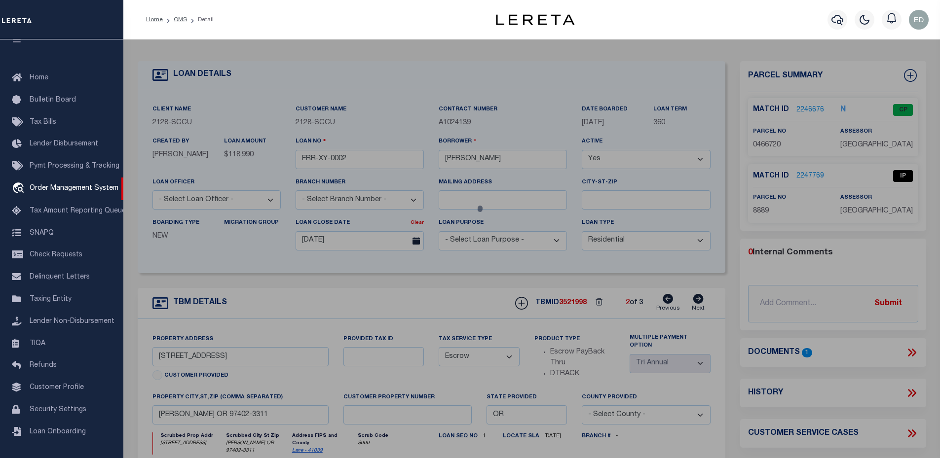
select select "CP"
type input "WEST ELIZABETH A"
select select "ATL"
select select "ADD"
type input "2305 WEST 11TH AVENUE"
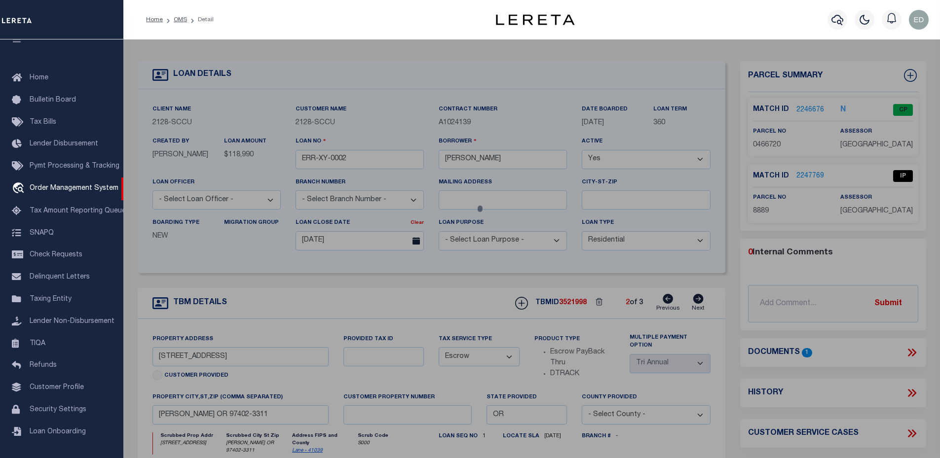
type input "[PERSON_NAME] OR 97402"
type textarea "Map and Tax Lot # 1704351401500 Acreage 0.4 TCA 05212"
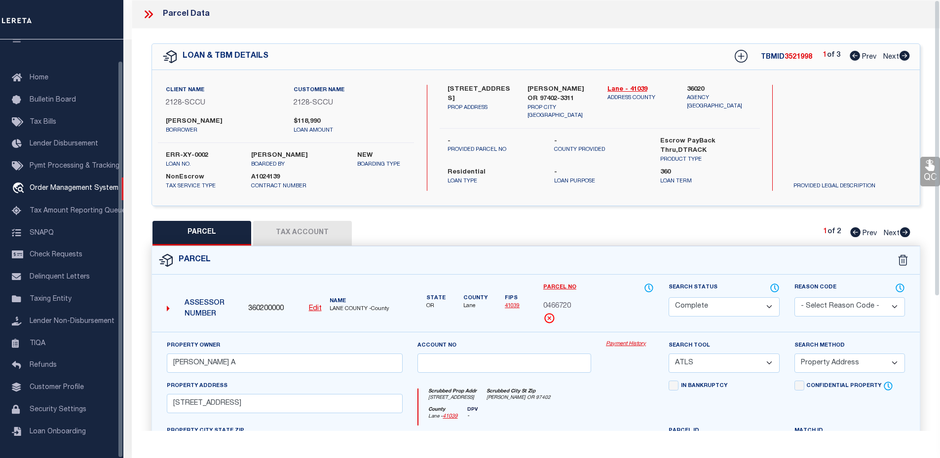
click at [311, 222] on button "Tax Account" at bounding box center [302, 233] width 99 height 25
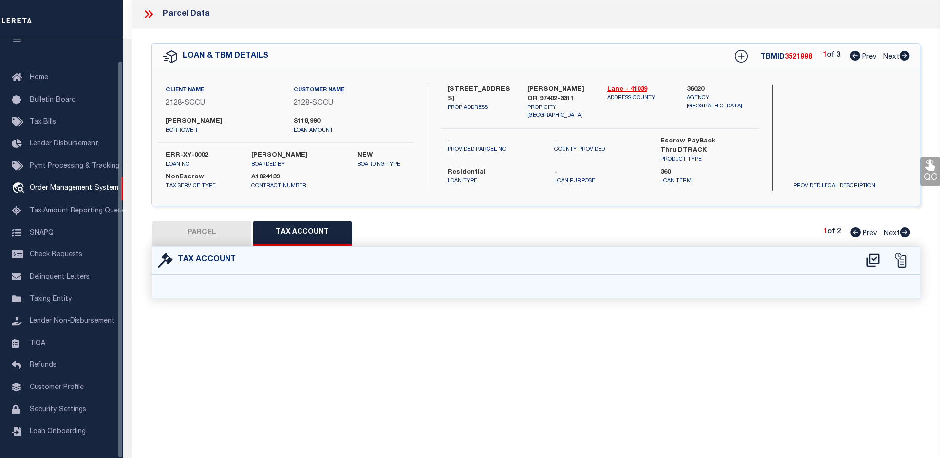
select select "100"
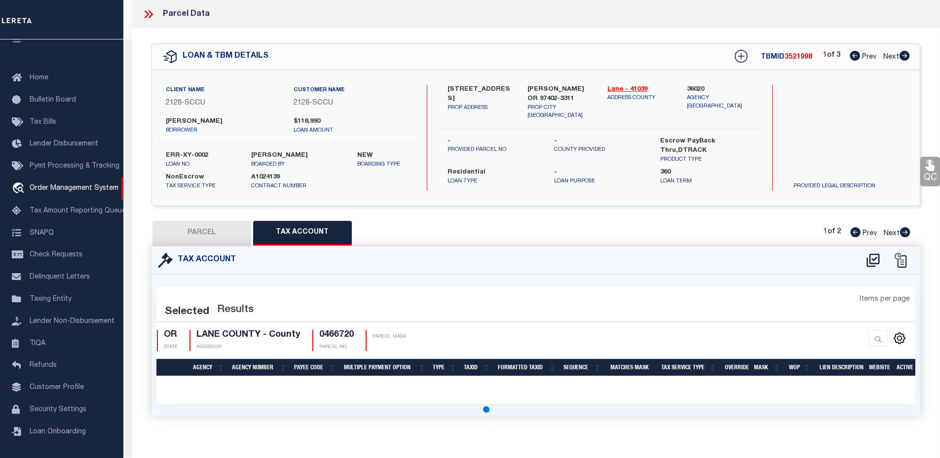
select select "100"
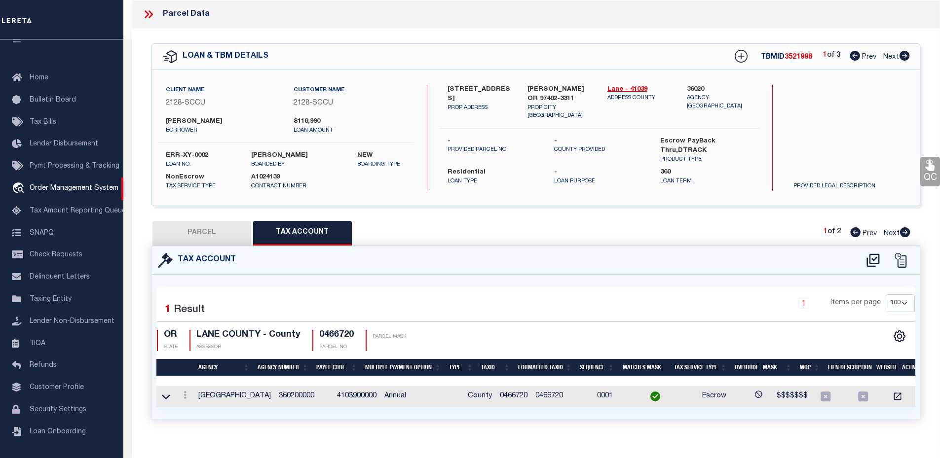
click at [199, 228] on button "PARCEL" at bounding box center [201, 233] width 99 height 25
select select "AS"
select select
checkbox input "false"
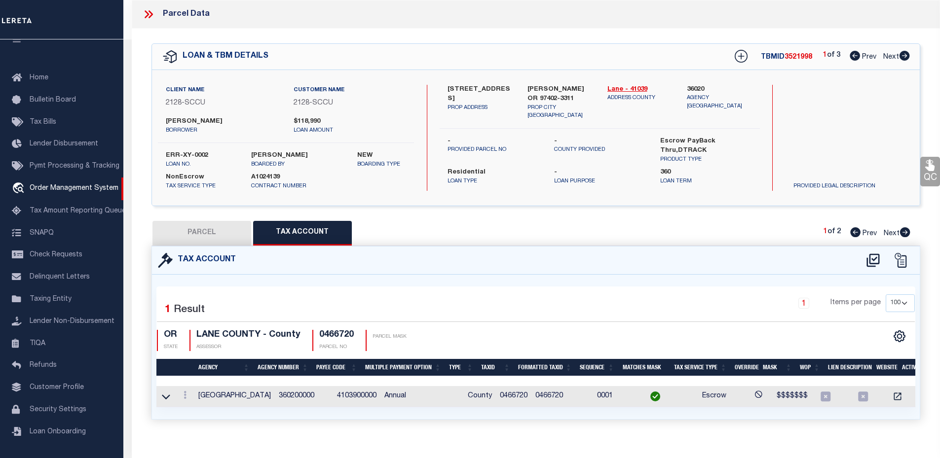
checkbox input "false"
select select "CP"
type input "WEST ELIZABETH A"
select select "ATL"
select select "ADD"
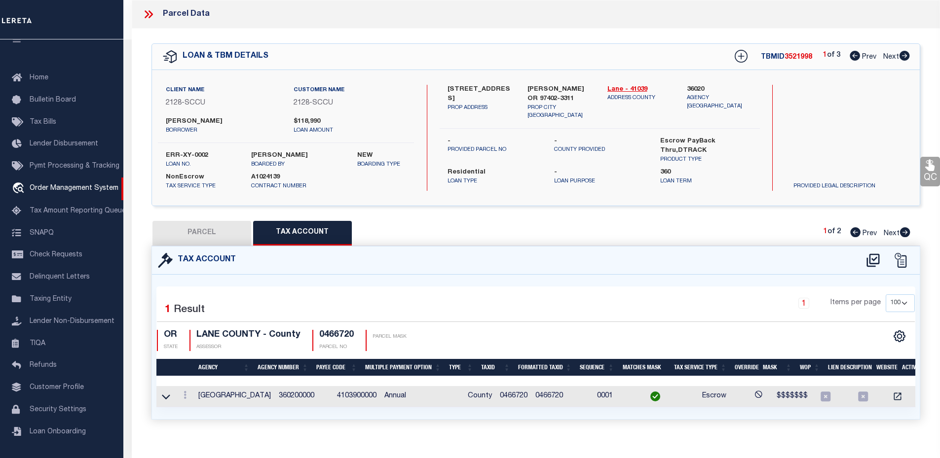
type input "2305 WEST 11TH AVENUE"
type input "[PERSON_NAME] OR 97402"
type textarea "Map and Tax Lot # 1704351401500 Acreage 0.4 TCA 05212"
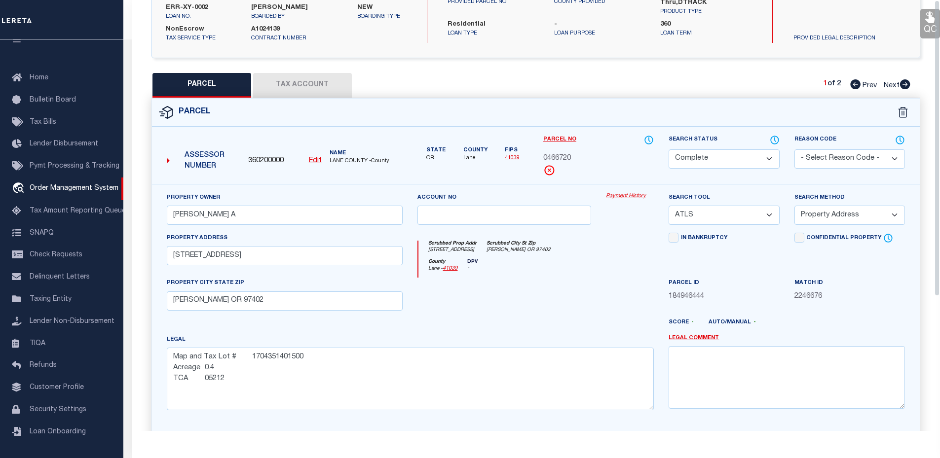
scroll to position [0, 0]
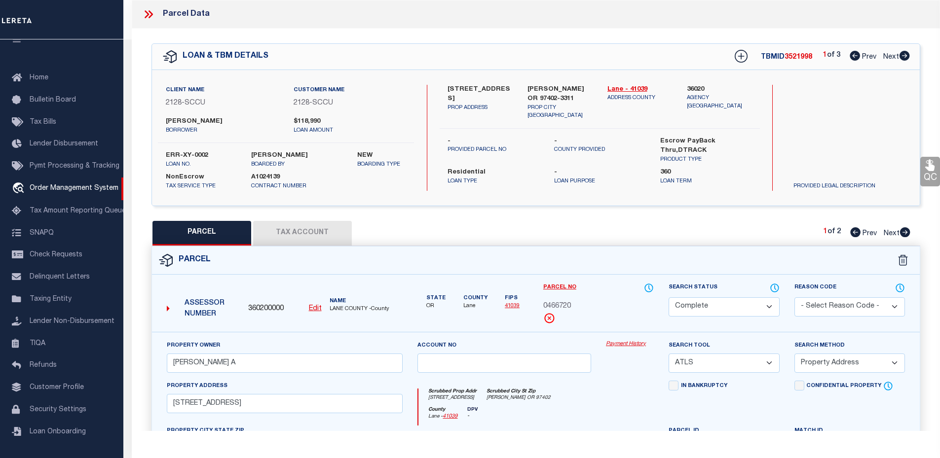
click at [153, 18] on icon at bounding box center [148, 14] width 13 height 13
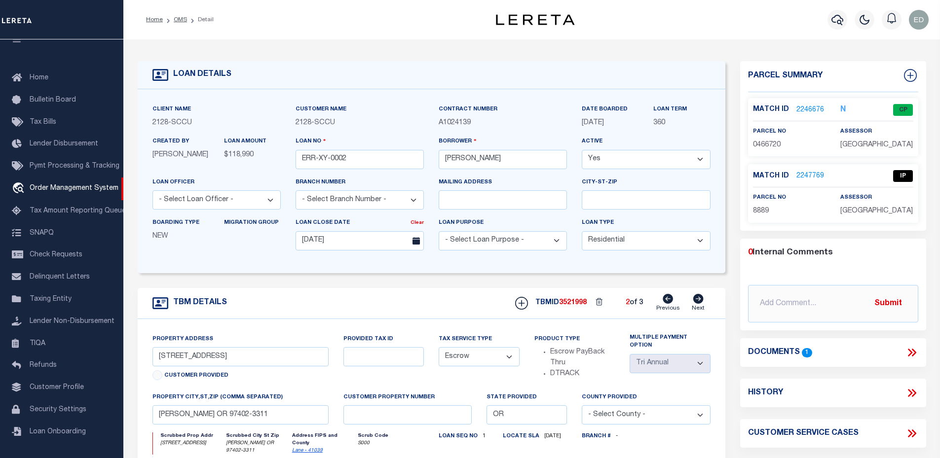
click at [912, 355] on icon at bounding box center [913, 353] width 4 height 8
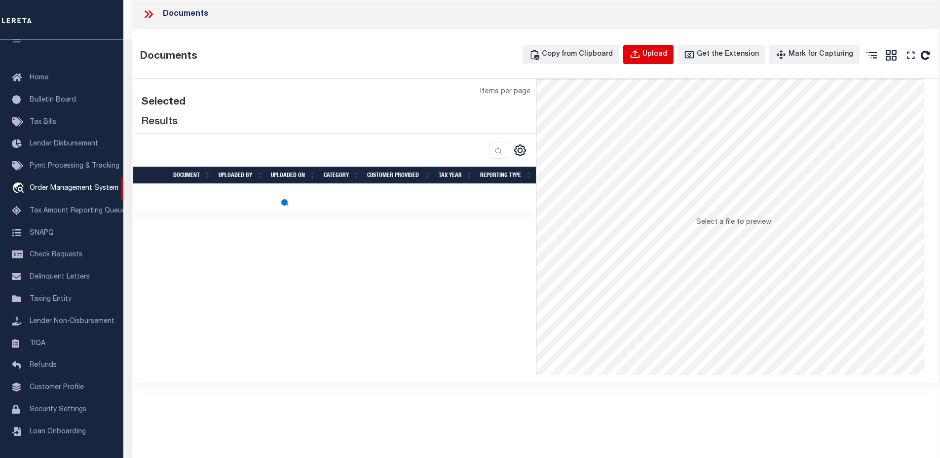
click at [656, 51] on div "Upload" at bounding box center [654, 54] width 25 height 11
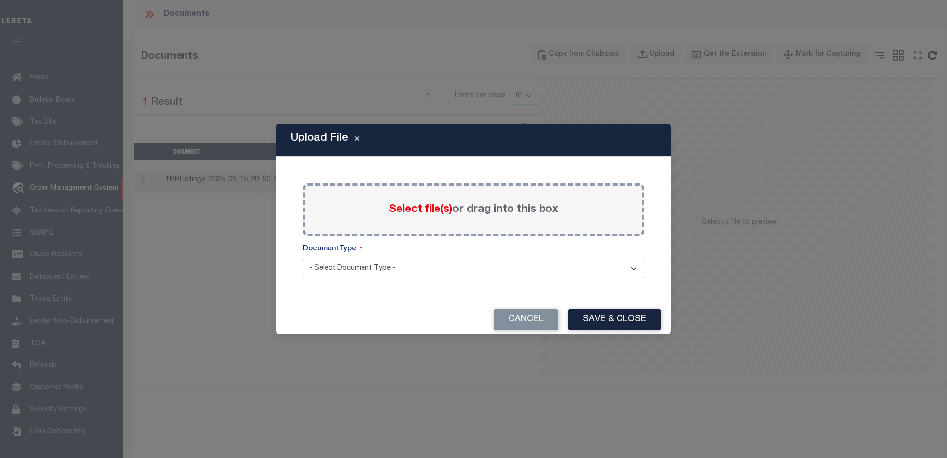
click at [398, 217] on label "Select file(s) or drag into this box" at bounding box center [474, 210] width 170 height 16
click at [0, 0] on input "Select file(s) or drag into this box" at bounding box center [0, 0] width 0 height 0
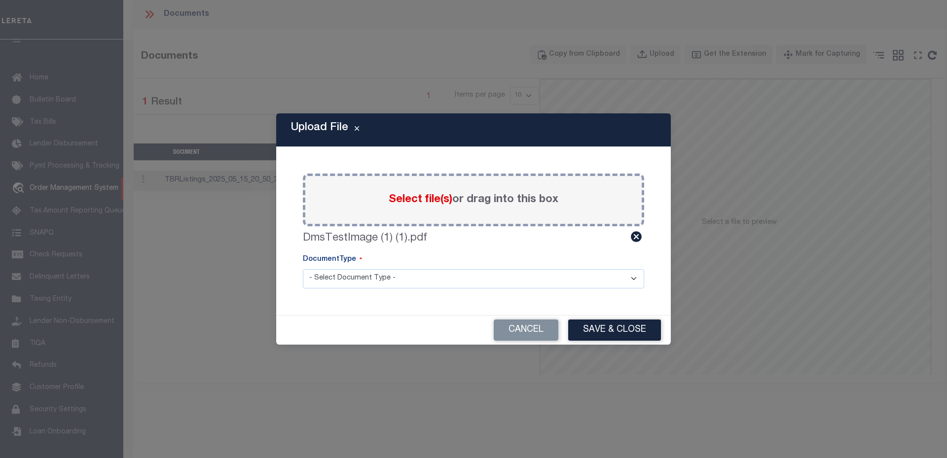
click at [355, 278] on select "- Select Document Type - LEGAL TAX SERVICE DOCUMENTS" at bounding box center [473, 278] width 341 height 19
click at [303, 269] on select "- Select Document Type - LEGAL TAX SERVICE DOCUMENTS" at bounding box center [473, 278] width 341 height 19
click at [593, 331] on button "Save & Close" at bounding box center [614, 330] width 93 height 21
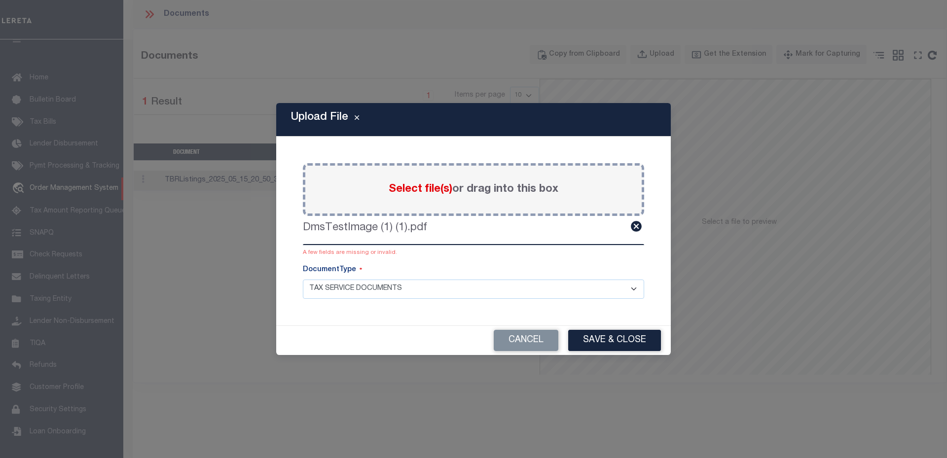
drag, startPoint x: 532, startPoint y: 282, endPoint x: 524, endPoint y: 286, distance: 8.2
click at [532, 282] on select "- Select Document Type - LEGAL TAX SERVICE DOCUMENTS" at bounding box center [473, 289] width 341 height 19
select select "LEG"
click at [303, 280] on select "- Select Document Type - LEGAL TAX SERVICE DOCUMENTS" at bounding box center [473, 289] width 341 height 19
click at [598, 341] on button "Save & Close" at bounding box center [614, 340] width 93 height 21
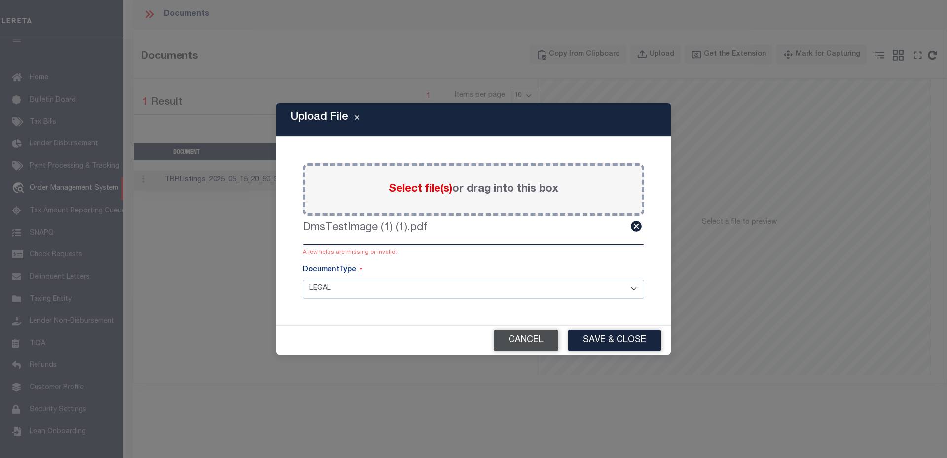
click at [528, 334] on button "Cancel" at bounding box center [526, 340] width 65 height 21
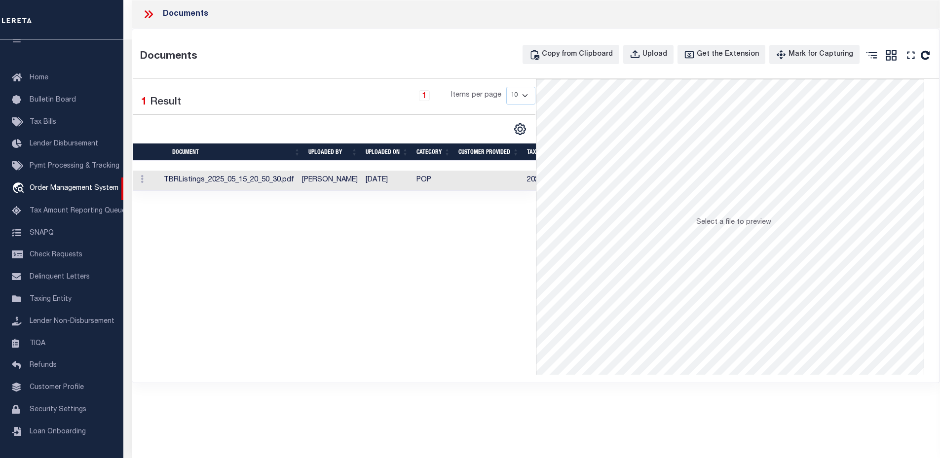
click at [156, 16] on div at bounding box center [152, 14] width 21 height 13
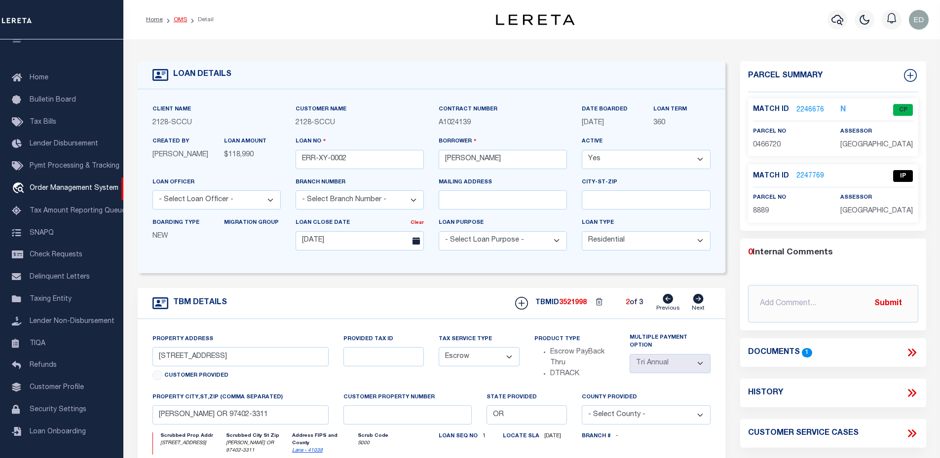
click at [180, 22] on link "OMS" at bounding box center [180, 20] width 13 height 6
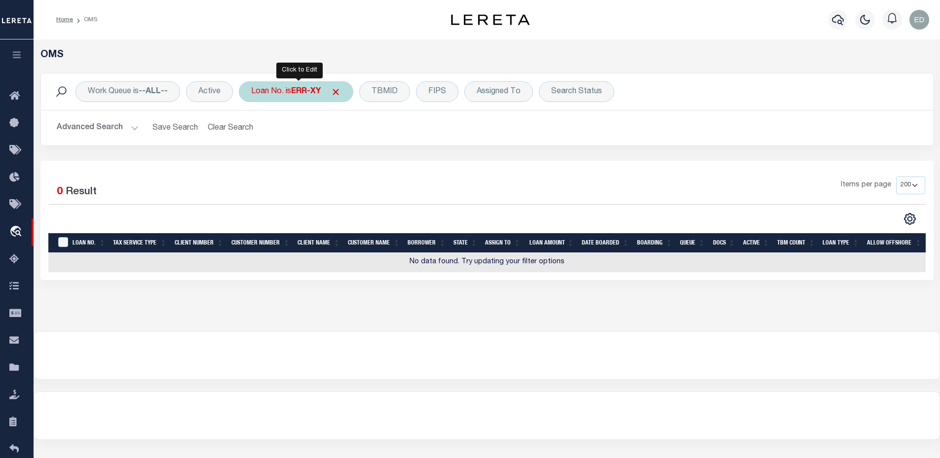
click at [303, 95] on b "ERR-XY" at bounding box center [306, 92] width 30 height 8
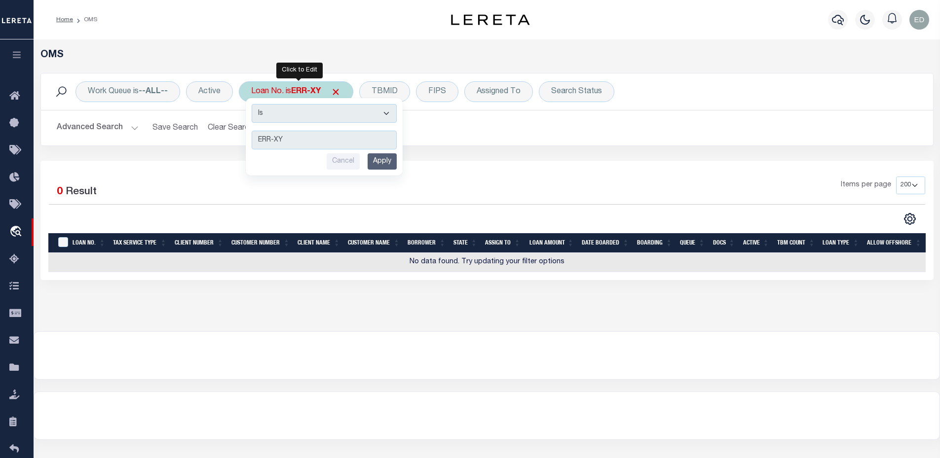
click at [319, 114] on select "Is Contains" at bounding box center [324, 113] width 145 height 19
select select "c"
click at [253, 104] on select "Is Contains" at bounding box center [324, 113] width 145 height 19
click at [384, 161] on input "Apply" at bounding box center [381, 161] width 29 height 16
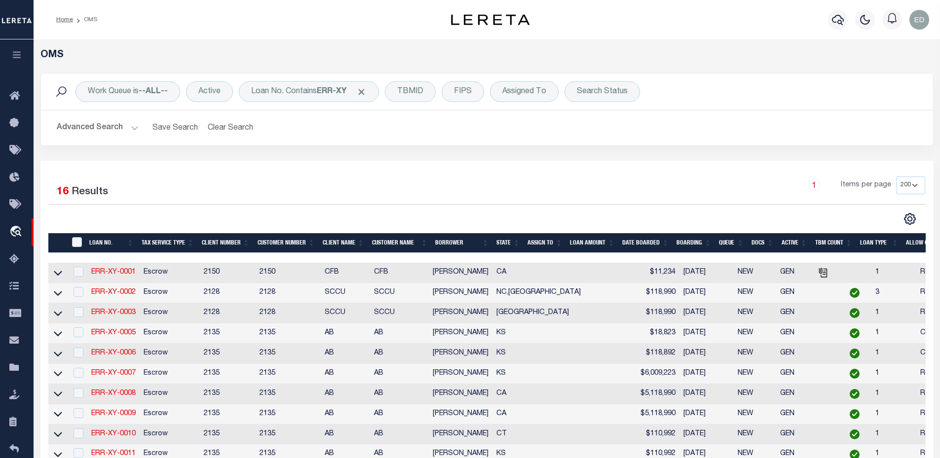
scroll to position [311, 0]
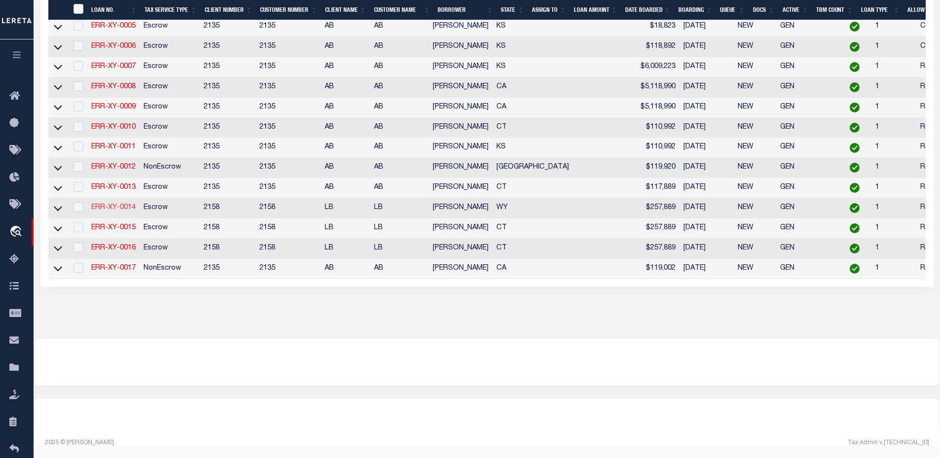
click at [114, 204] on link "ERR-XY-0014" at bounding box center [113, 207] width 44 height 7
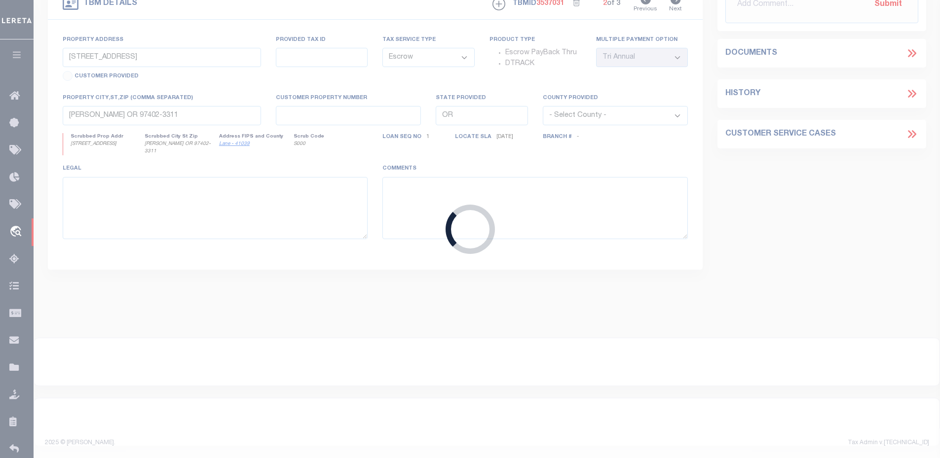
type input "ERR-XY-0014"
type input "09/24/2025"
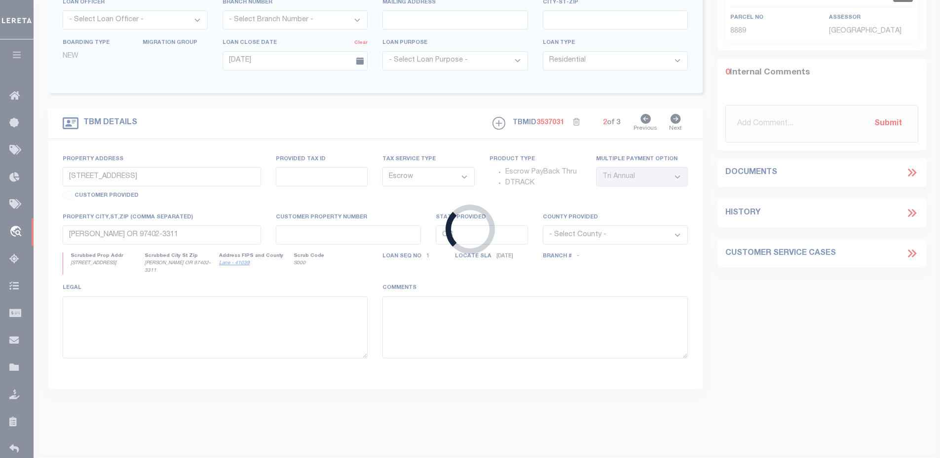
type input "1357 MAPLE ST"
select select
type input "WHEATLAND WY 82201-2856"
type input "WY"
select select
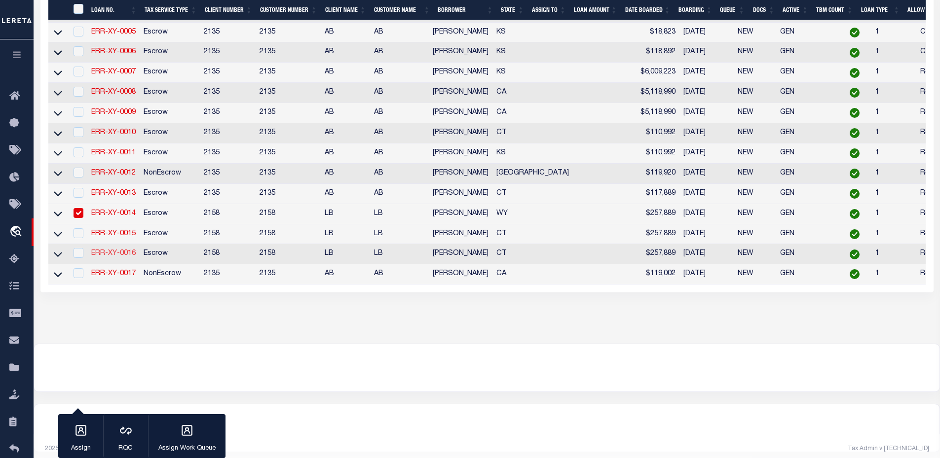
click at [116, 257] on link "ERR-XY-0016" at bounding box center [113, 253] width 44 height 7
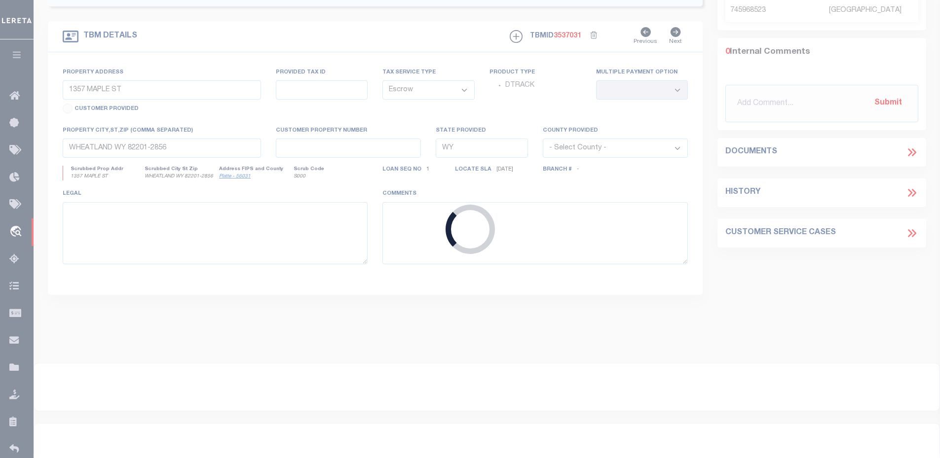
type input "ERR-XY-0016"
type input "167 KINGS HWY"
type input "NORTH HAVEN CT 06473-1211"
type input "CT"
select select "2"
